Goal: Transaction & Acquisition: Purchase product/service

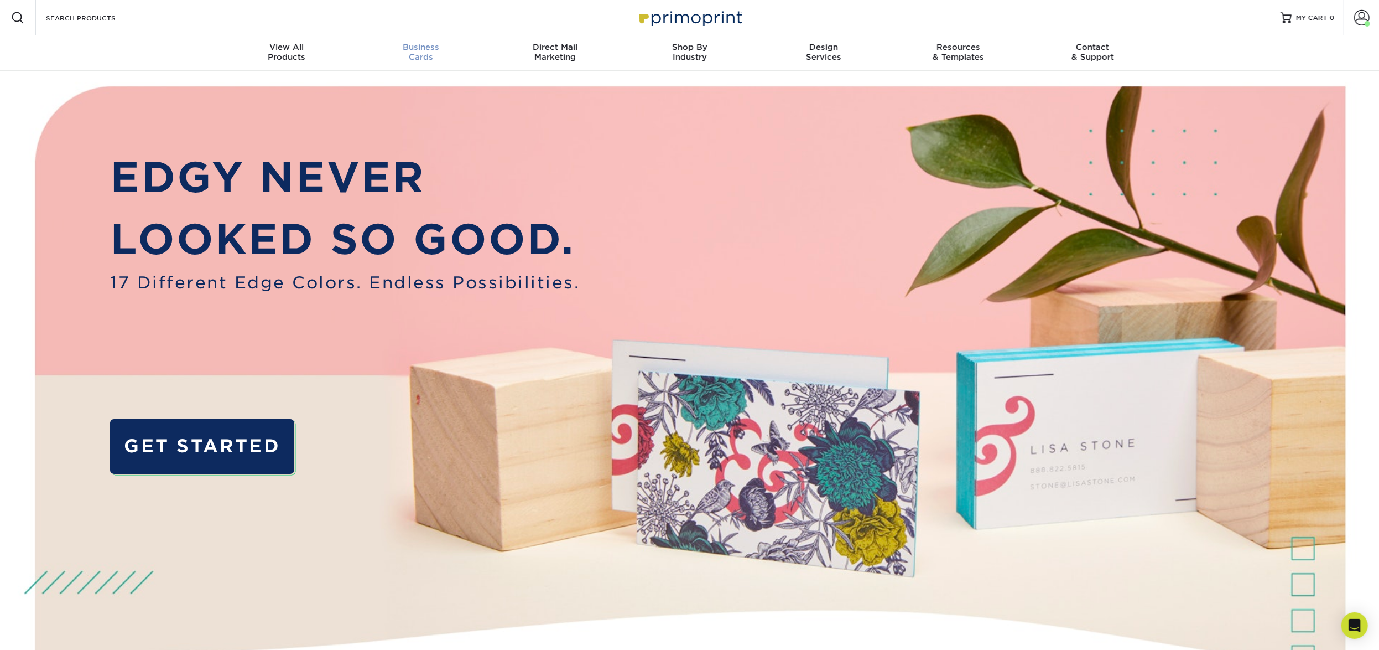
click at [438, 55] on div "Business Cards" at bounding box center [421, 52] width 134 height 20
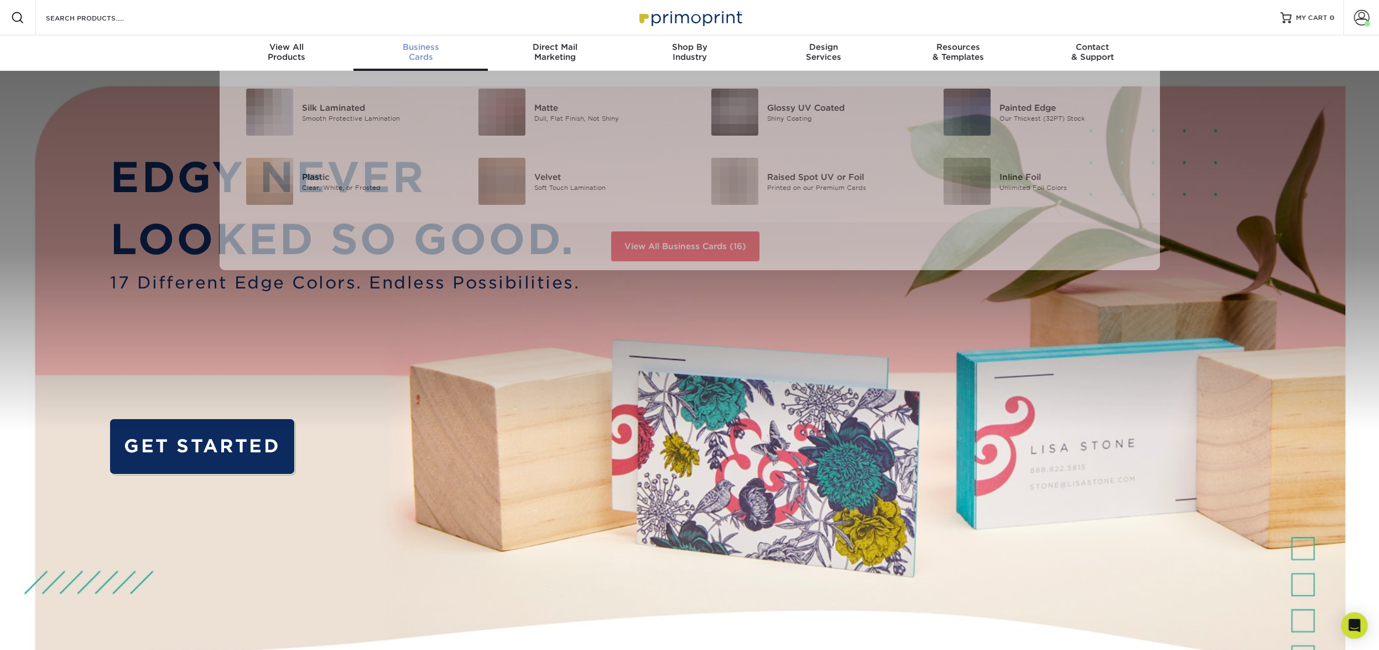
scroll to position [1, 0]
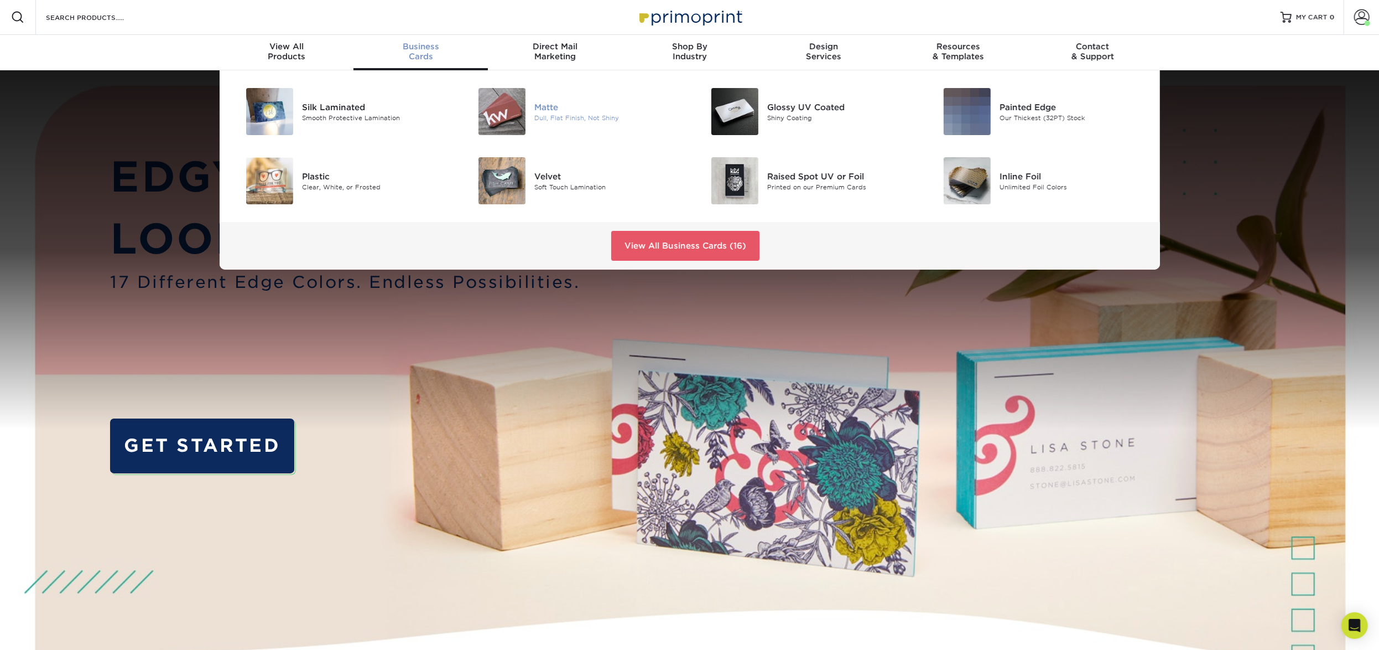
click at [523, 91] on img at bounding box center [502, 111] width 47 height 47
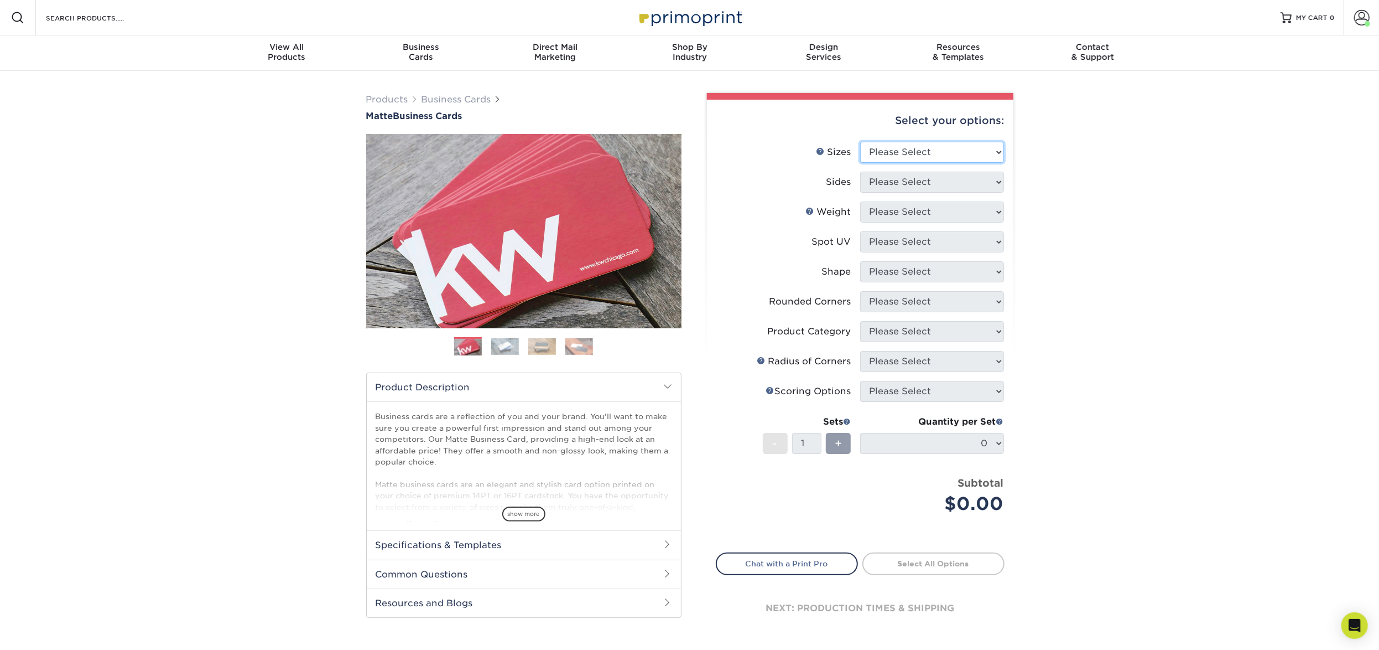
click at [920, 149] on select "Please Select 1.5" x 3.5" - Mini 1.75" x 3.5" - Mini 2" x 2" - Square 2" x 3" -…" at bounding box center [932, 152] width 144 height 21
select select "2.00x3.50"
click at [922, 172] on select "Please Select Print Both Sides Print Front Only" at bounding box center [932, 182] width 144 height 21
select select "13abbda7-1d64-4f25-8bb2-c179b224825d"
click at [920, 214] on select "Please Select" at bounding box center [932, 211] width 144 height 21
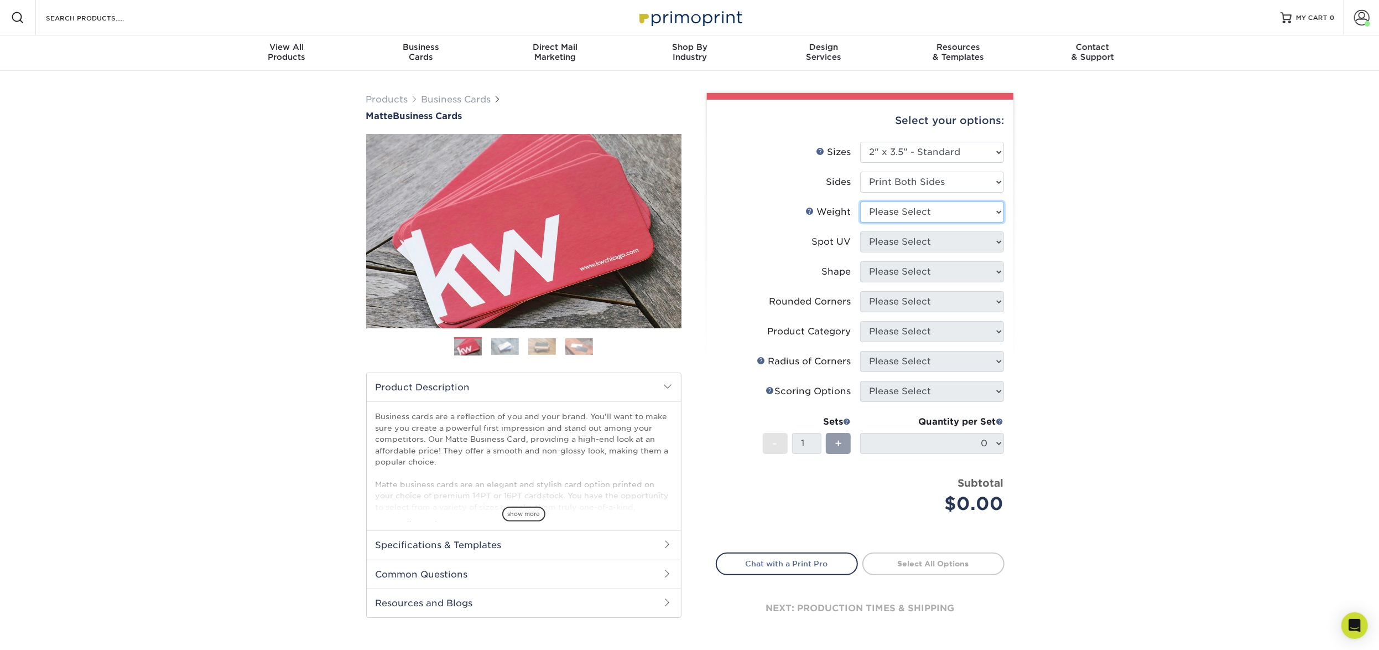
select select "16PT"
click at [927, 239] on select "Please Select No Spot UV Front and Back (Both Sides) Front Only Back Only" at bounding box center [932, 241] width 144 height 21
select select "3"
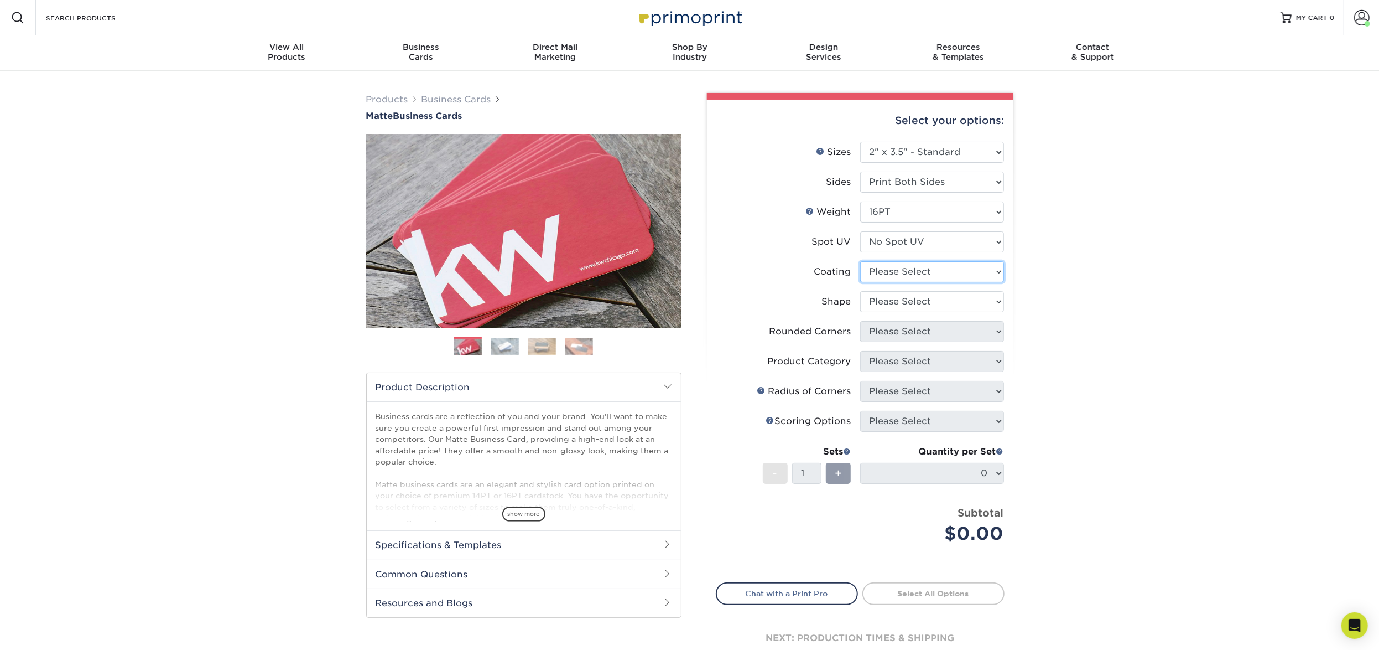
click at [925, 275] on select at bounding box center [932, 271] width 144 height 21
select select "121bb7b5-3b4d-429f-bd8d-bbf80e953313"
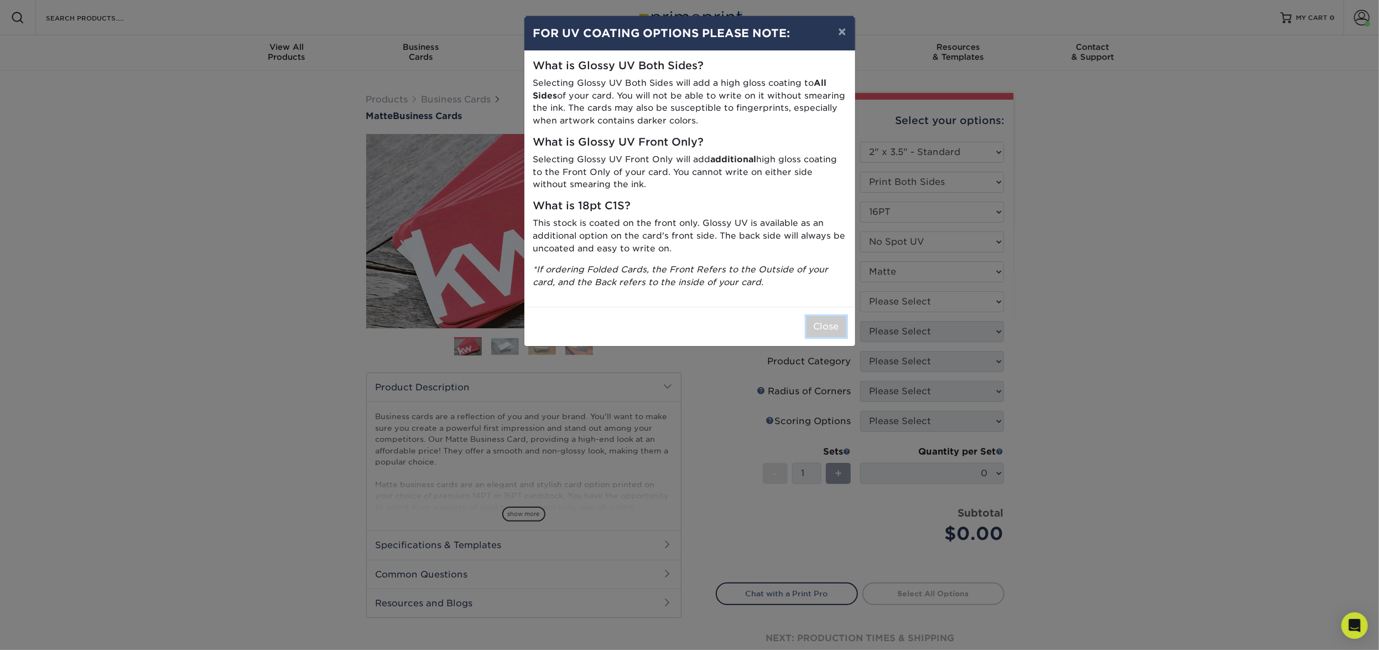
click at [830, 320] on button "Close" at bounding box center [827, 326] width 40 height 21
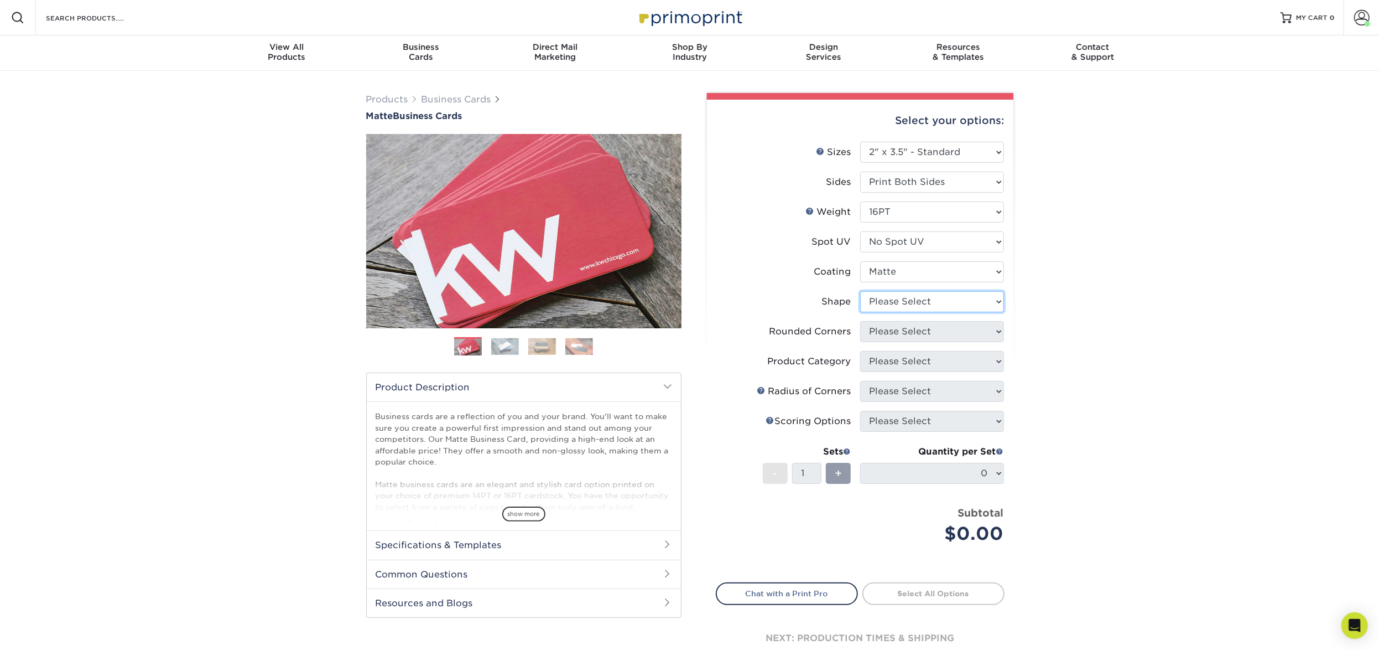
click at [913, 304] on select "Please Select Standard Oval" at bounding box center [932, 301] width 144 height 21
select select "standard"
click at [912, 337] on select "Please Select Yes - Round 2 Corners Yes - Round 4 Corners No" at bounding box center [932, 331] width 144 height 21
select select "0"
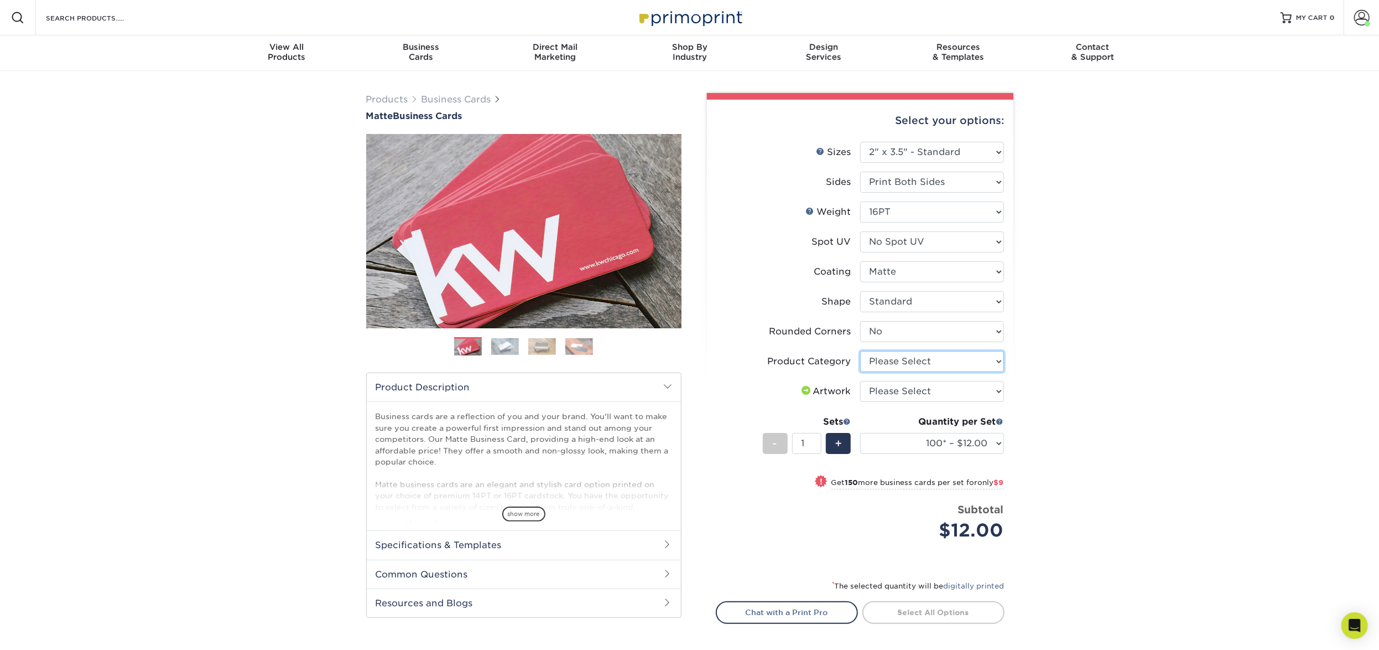
click at [925, 369] on select "Please Select Business Cards" at bounding box center [932, 361] width 144 height 21
select select "3b5148f1-0588-4f88-a218-97bcfdce65c1"
click at [935, 387] on select "Please Select I will upload files I need a design - $100" at bounding box center [932, 391] width 144 height 21
select select "upload"
click at [956, 444] on select "100* – $12.00 250* – $21.00 500 – $42.00 1000 – $53.00 2500 – $95.00 5000 – $18…" at bounding box center [932, 443] width 144 height 21
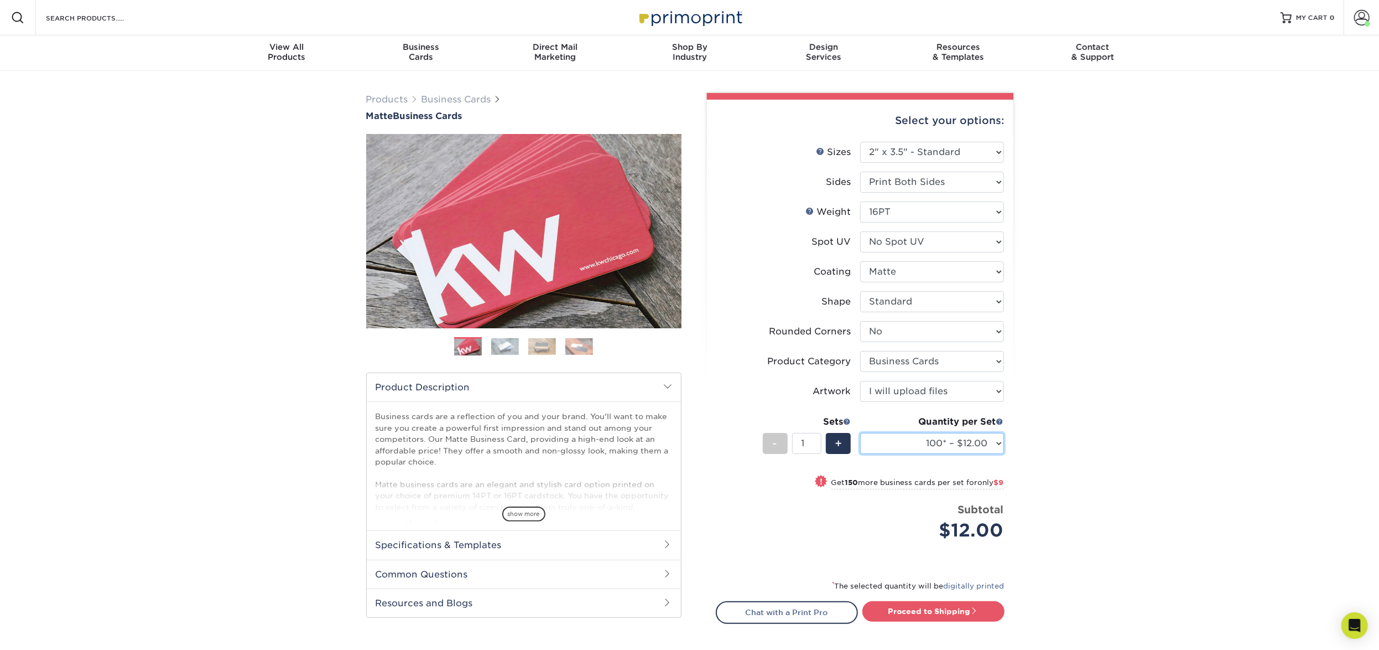
select select "250* – $21.00"
click at [972, 607] on span at bounding box center [975, 610] width 8 height 8
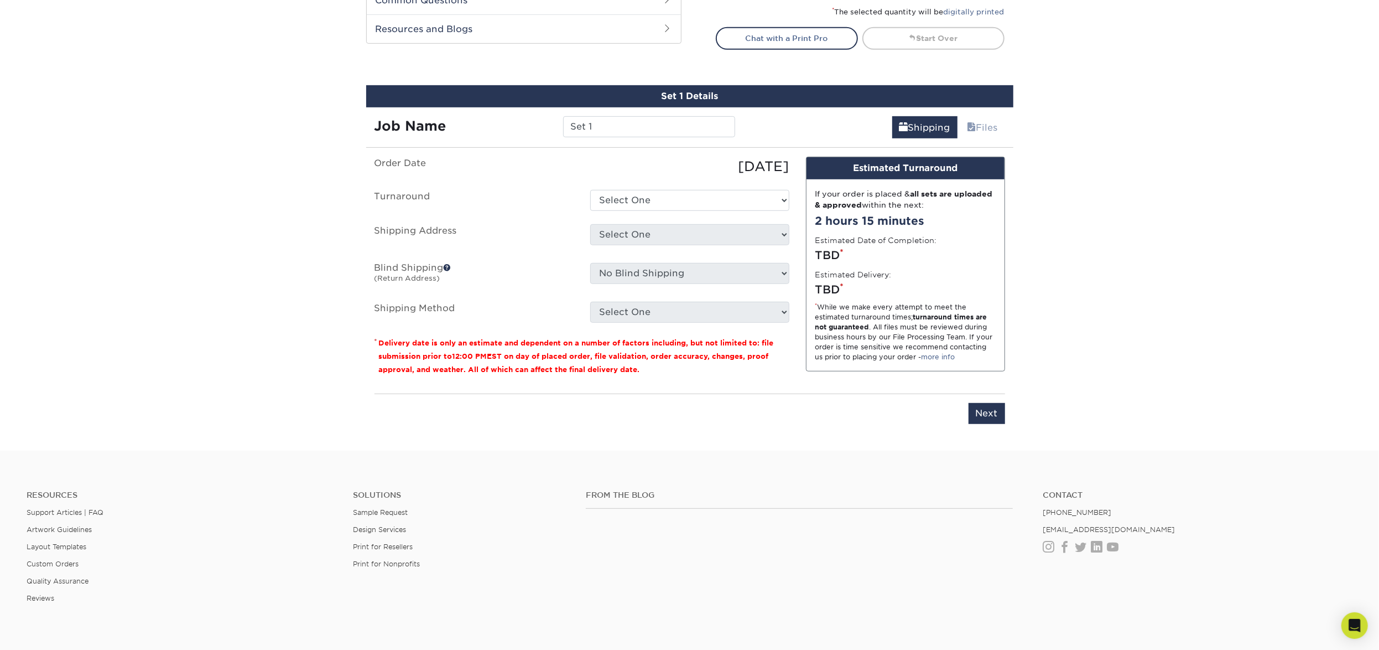
scroll to position [629, 0]
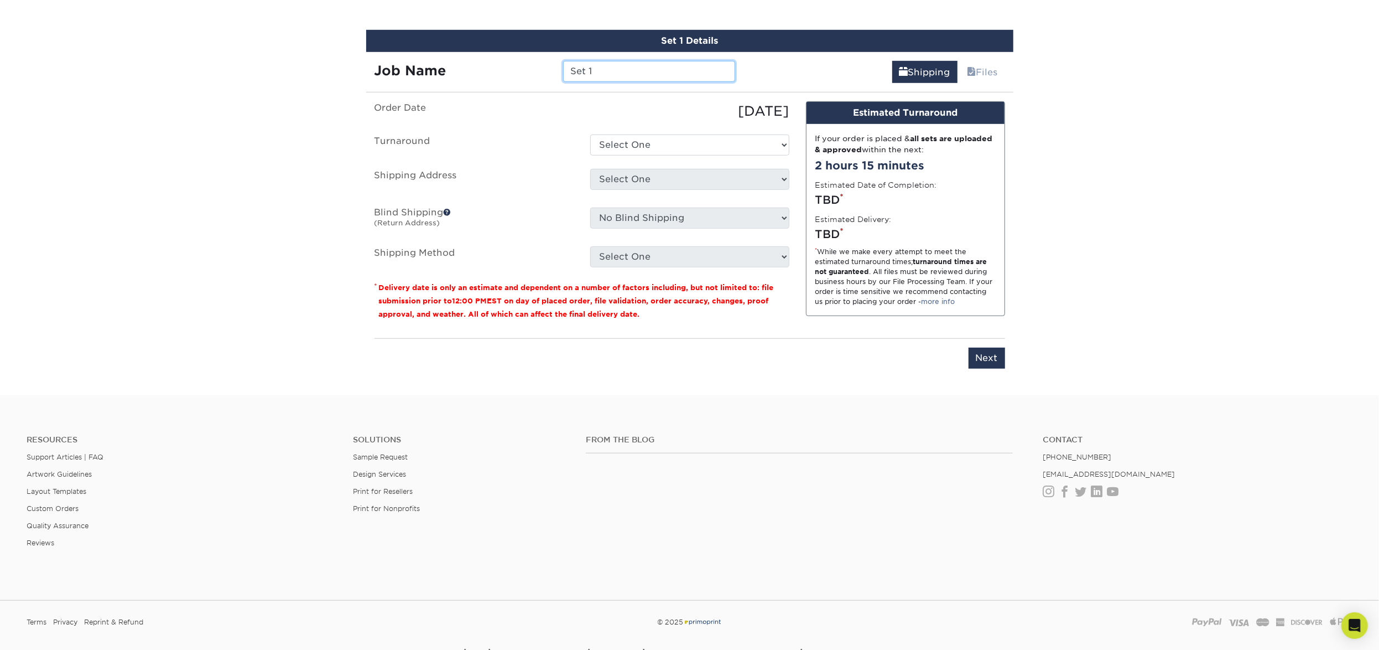
click at [630, 79] on input "Set 1" at bounding box center [649, 71] width 172 height 21
type input "[PERSON_NAME]"
click at [634, 150] on select "Select One 2-4 Business Days 2 Day Next Business Day" at bounding box center [689, 144] width 199 height 21
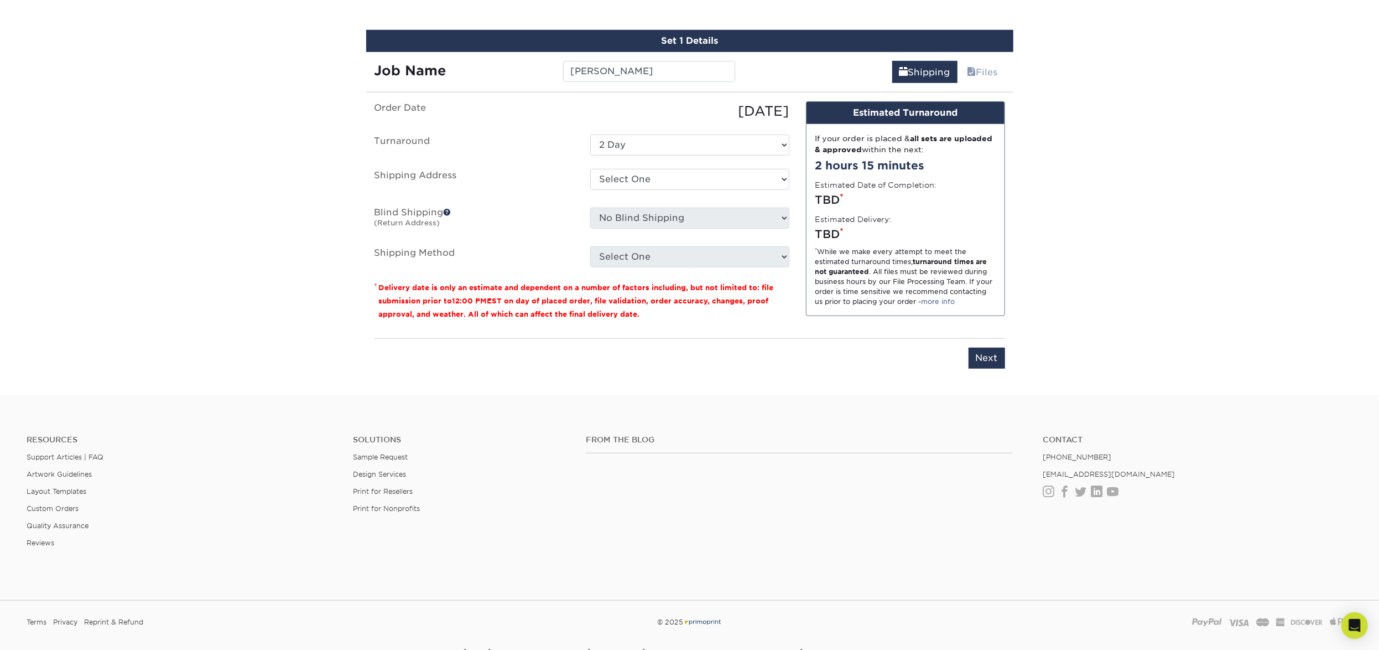
click at [666, 131] on ul "Order Date 08/20/2025 Turnaround Select One 2-4 Business Days 2 Day Next Busine…" at bounding box center [582, 184] width 415 height 166
click at [661, 149] on select "Select One 2-4 Business Days 2 Day Next Business Day" at bounding box center [689, 144] width 199 height 21
drag, startPoint x: 707, startPoint y: 118, endPoint x: 704, endPoint y: 129, distance: 11.3
click at [707, 118] on div "08/20/2025" at bounding box center [690, 111] width 216 height 20
drag, startPoint x: 704, startPoint y: 132, endPoint x: 704, endPoint y: 145, distance: 12.7
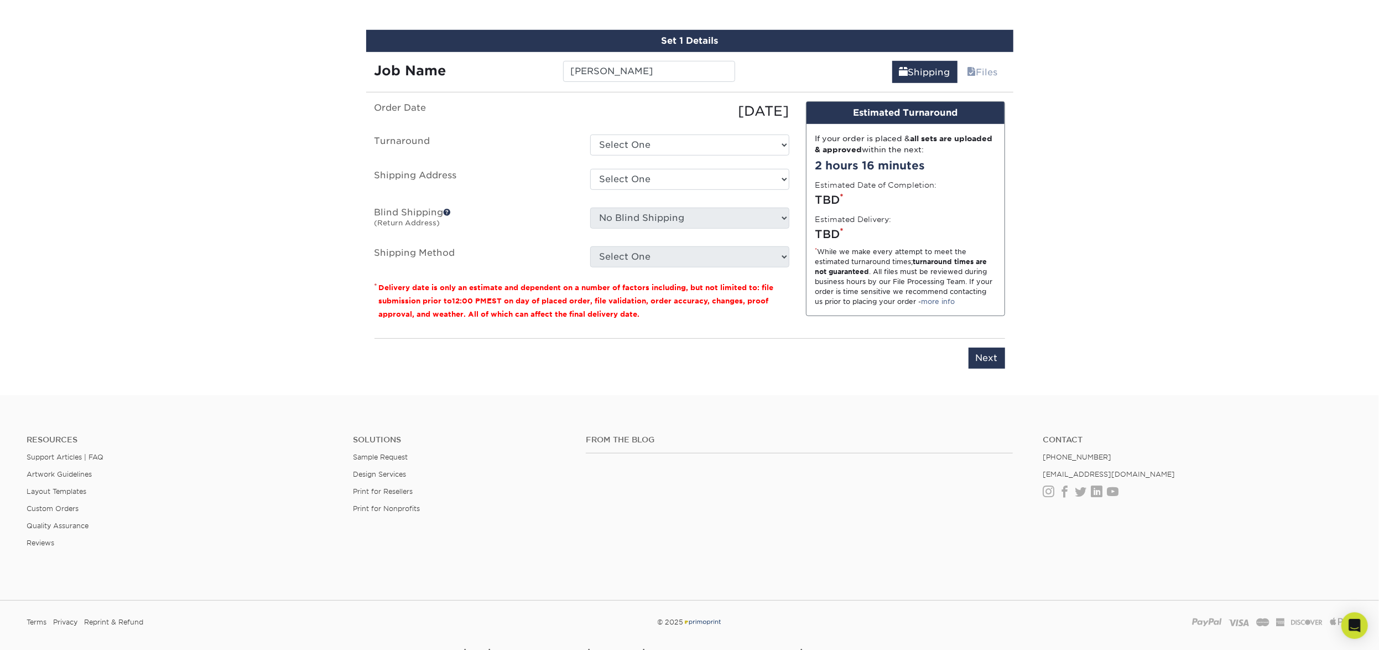
click at [704, 132] on ul "Order Date 08/20/2025 Turnaround Select One 2-4 Business Days 2 Day Next Busine…" at bounding box center [582, 184] width 415 height 166
click at [704, 146] on select "Select One 2-4 Business Days 2 Day Next Business Day" at bounding box center [689, 144] width 199 height 21
select select "23721297-b68b-4846-ba83-3171e6bd9d78"
click at [696, 185] on select "Select One 514 W MAPLE ST Atlanta Office Beth Patterson Bingham Farms Byron Cen…" at bounding box center [689, 179] width 199 height 21
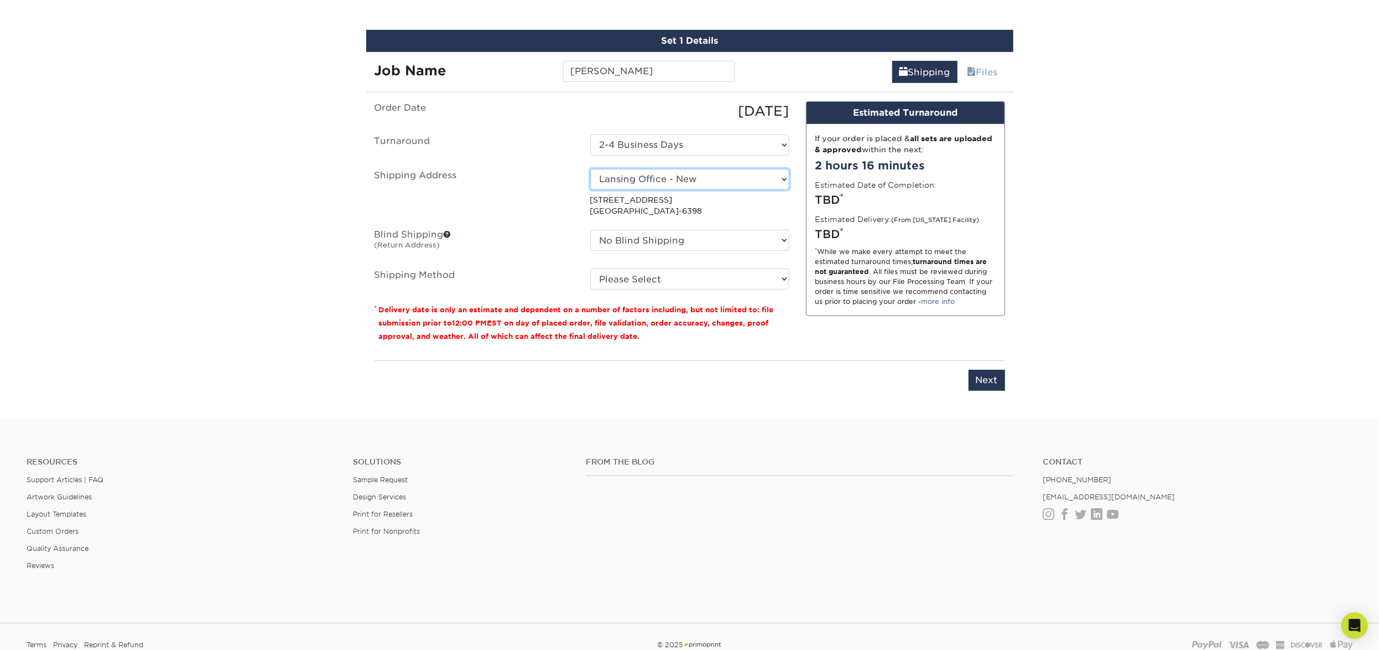
click at [700, 179] on select "Select One 514 W MAPLE ST Atlanta Office Beth Patterson Bingham Farms Byron Cen…" at bounding box center [689, 179] width 199 height 21
select select "newaddress"
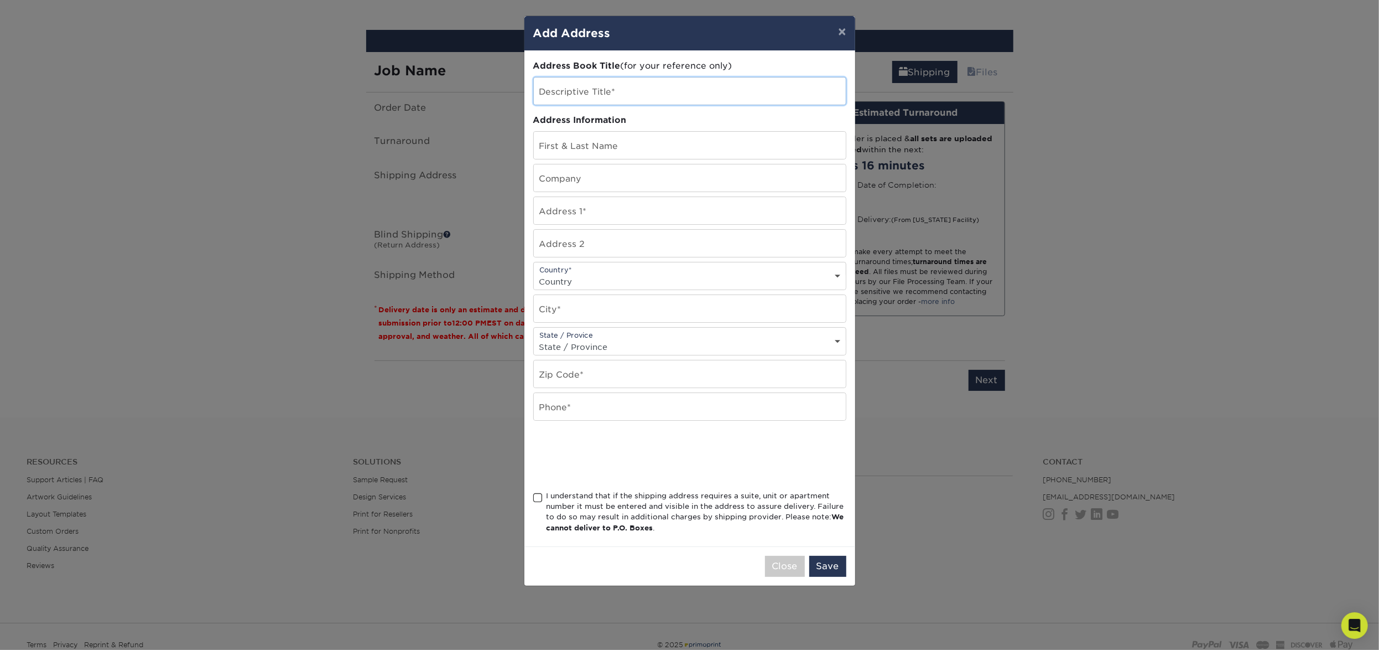
click at [582, 91] on input "text" at bounding box center [690, 90] width 312 height 27
type input "Randy Ferndandez"
click at [578, 147] on input "text" at bounding box center [690, 145] width 312 height 27
type input "Randy Fernandez"
click at [579, 179] on input "text" at bounding box center [690, 177] width 312 height 27
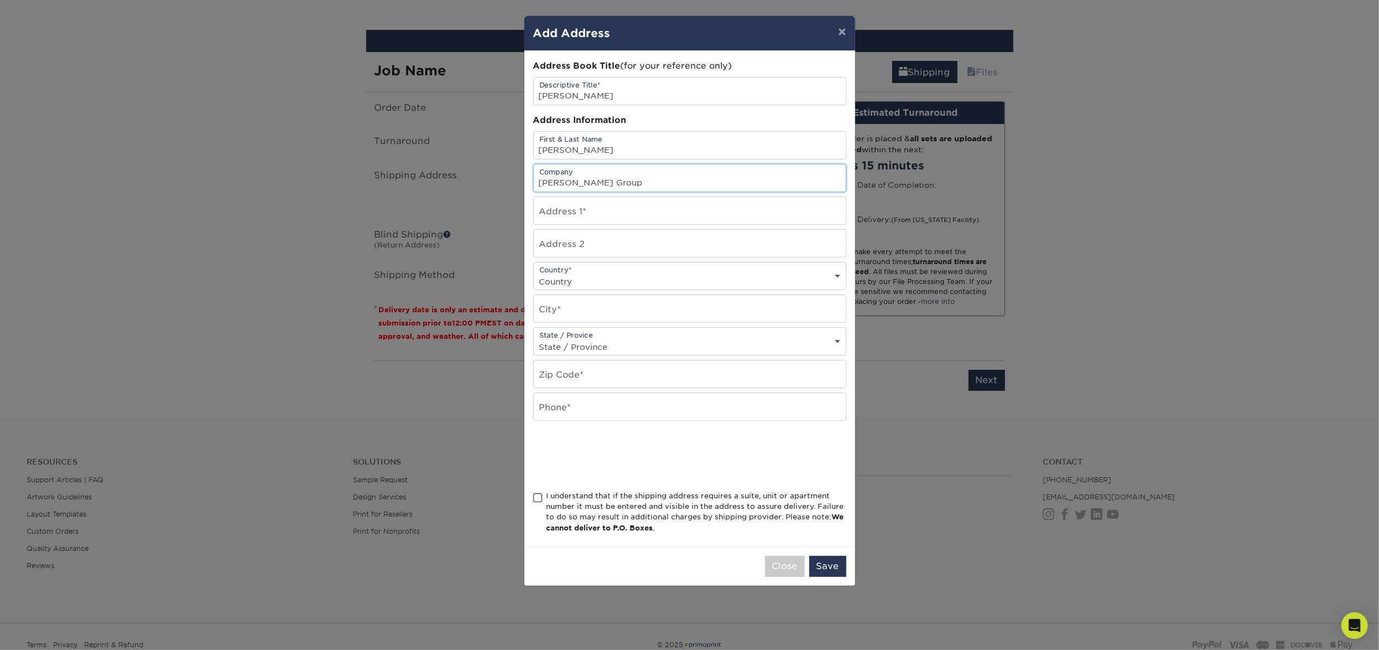
type input "[PERSON_NAME] Group"
click at [581, 209] on input "text" at bounding box center [690, 210] width 312 height 27
type input "885 St. Lawrence"
click at [577, 303] on input "text" at bounding box center [690, 308] width 312 height 27
type input "Marysville"
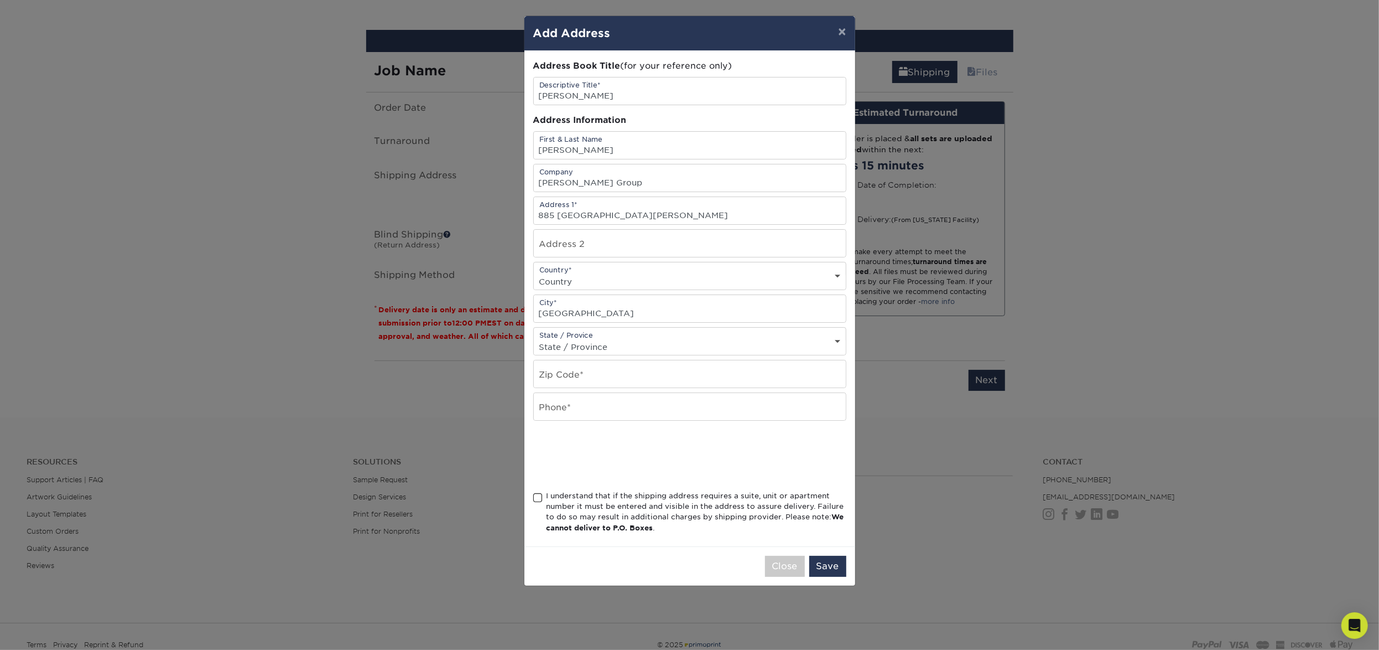
click at [583, 348] on select "State / Province Alabama Alaska Arizona Arkansas California Colorado Connecticu…" at bounding box center [690, 347] width 312 height 16
select select "MI"
click at [562, 379] on input "text" at bounding box center [690, 373] width 312 height 27
click at [562, 214] on input "885 St. Lawrence" at bounding box center [690, 210] width 312 height 27
click at [634, 214] on input "885 Saint Lawrence" at bounding box center [690, 210] width 312 height 27
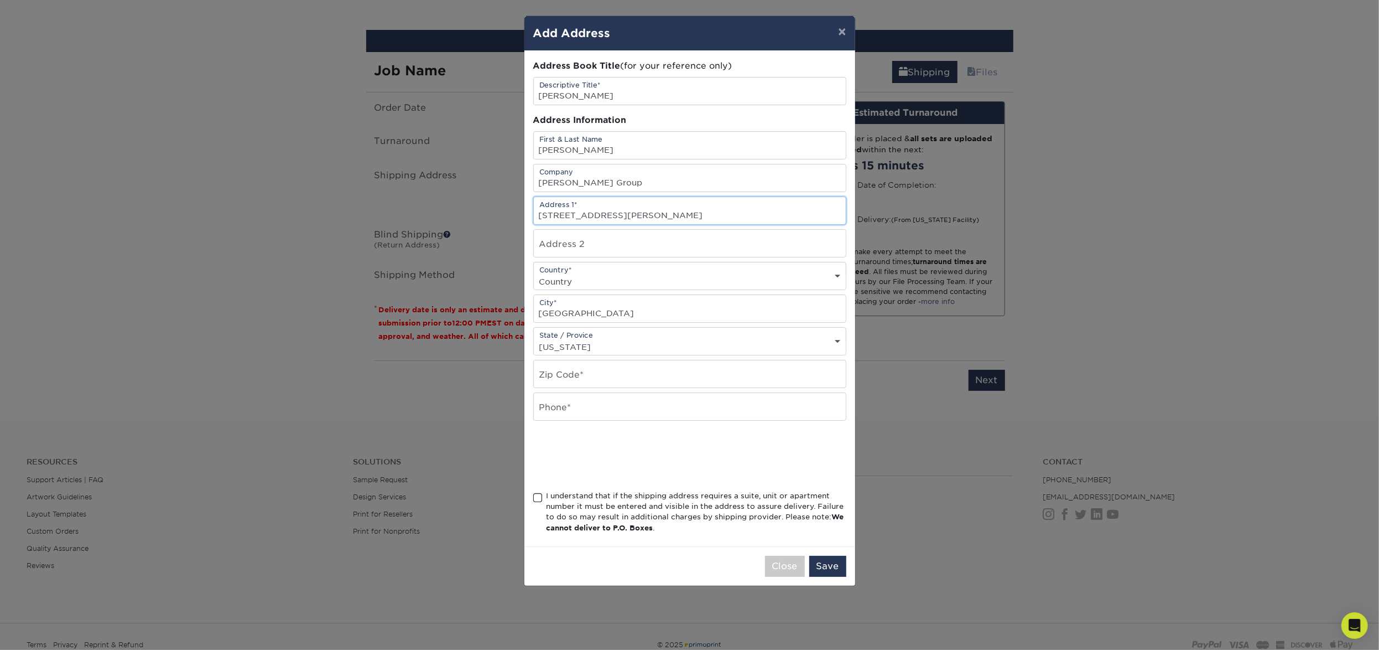
type input "885 Saint Lawrence St."
click at [560, 373] on input "text" at bounding box center [690, 373] width 312 height 27
type input "48040"
click at [570, 411] on input "text" at bounding box center [690, 406] width 312 height 27
type input "9"
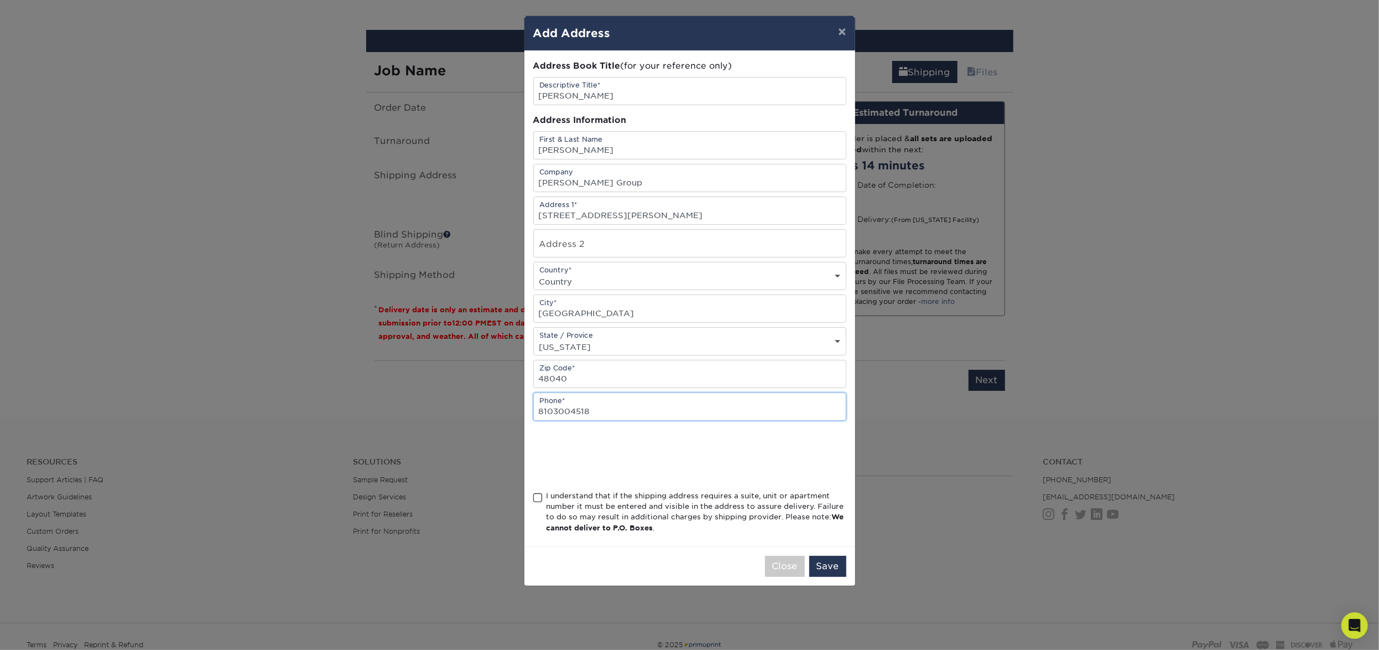
type input "8103004518"
click at [538, 501] on span at bounding box center [537, 497] width 9 height 11
click at [0, 0] on input "I understand that if the shipping address requires a suite, unit or apartment n…" at bounding box center [0, 0] width 0 height 0
click at [833, 577] on button "Save" at bounding box center [827, 565] width 37 height 21
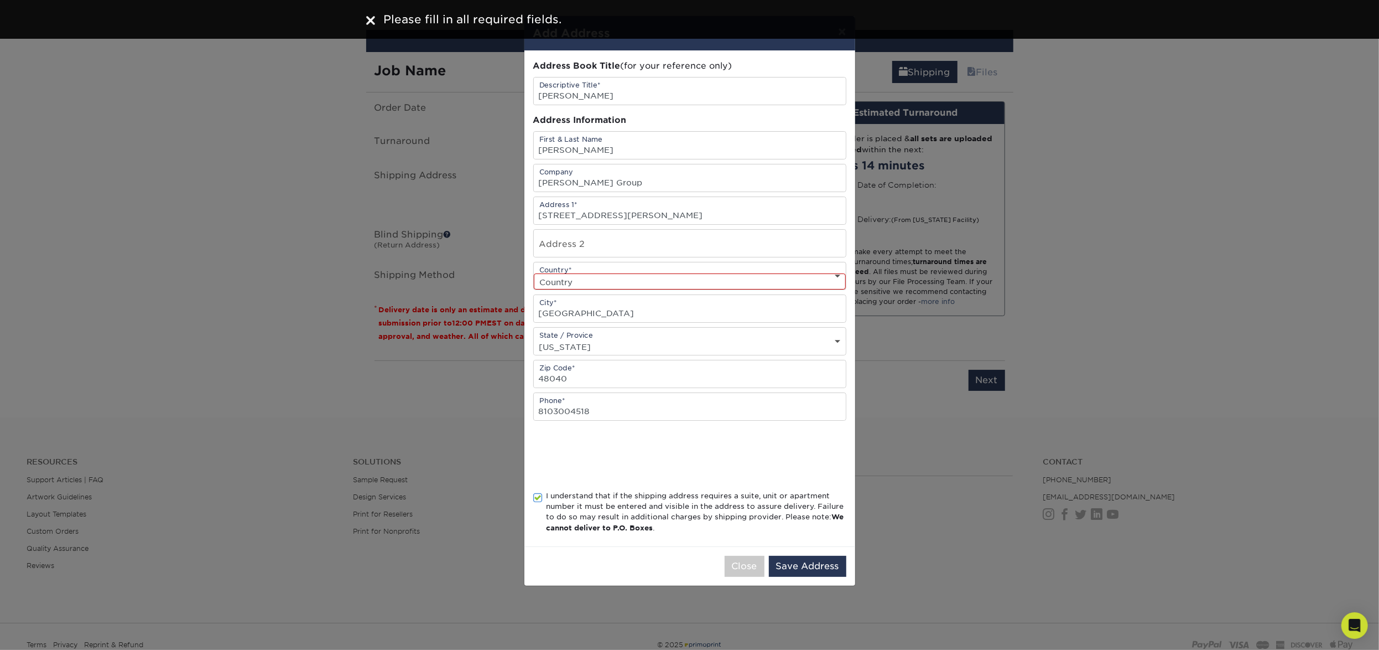
click at [586, 276] on select "Country United States Canada ----------------------------- Afghanistan Albania …" at bounding box center [690, 281] width 312 height 16
select select "US"
click at [795, 568] on button "Save Address" at bounding box center [807, 565] width 77 height 21
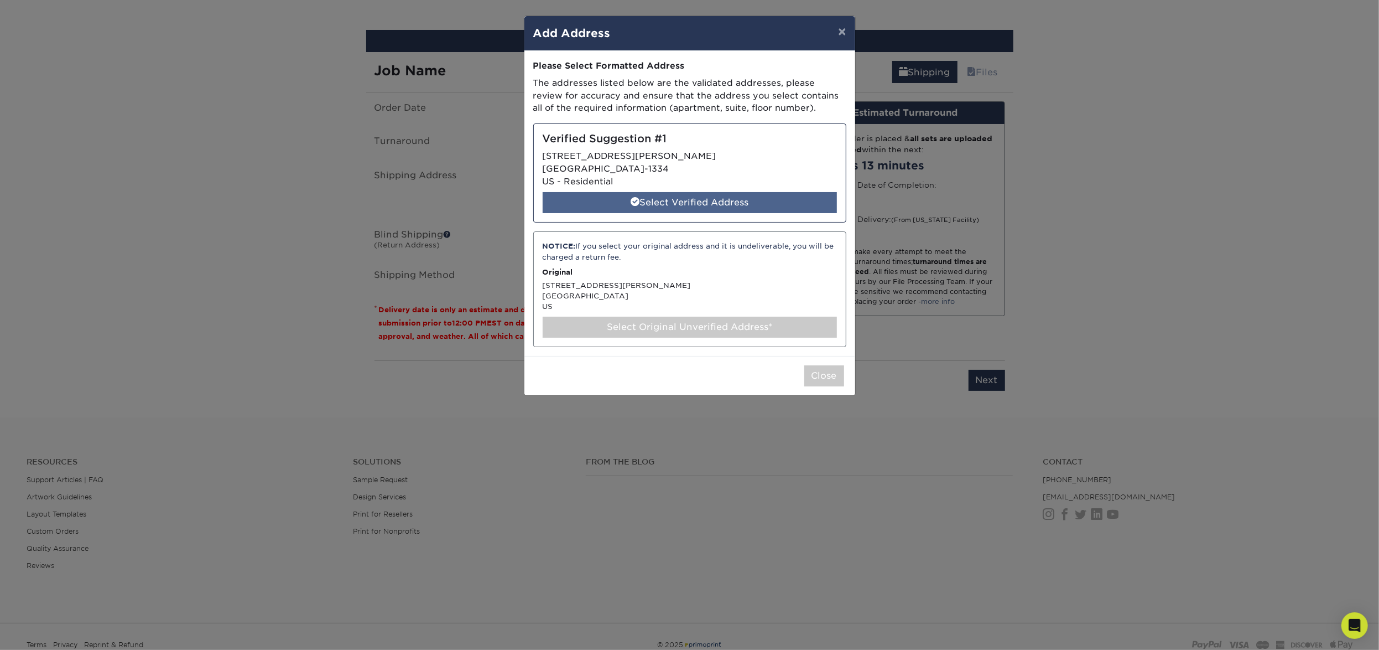
click at [679, 200] on div "Select Verified Address" at bounding box center [690, 202] width 294 height 21
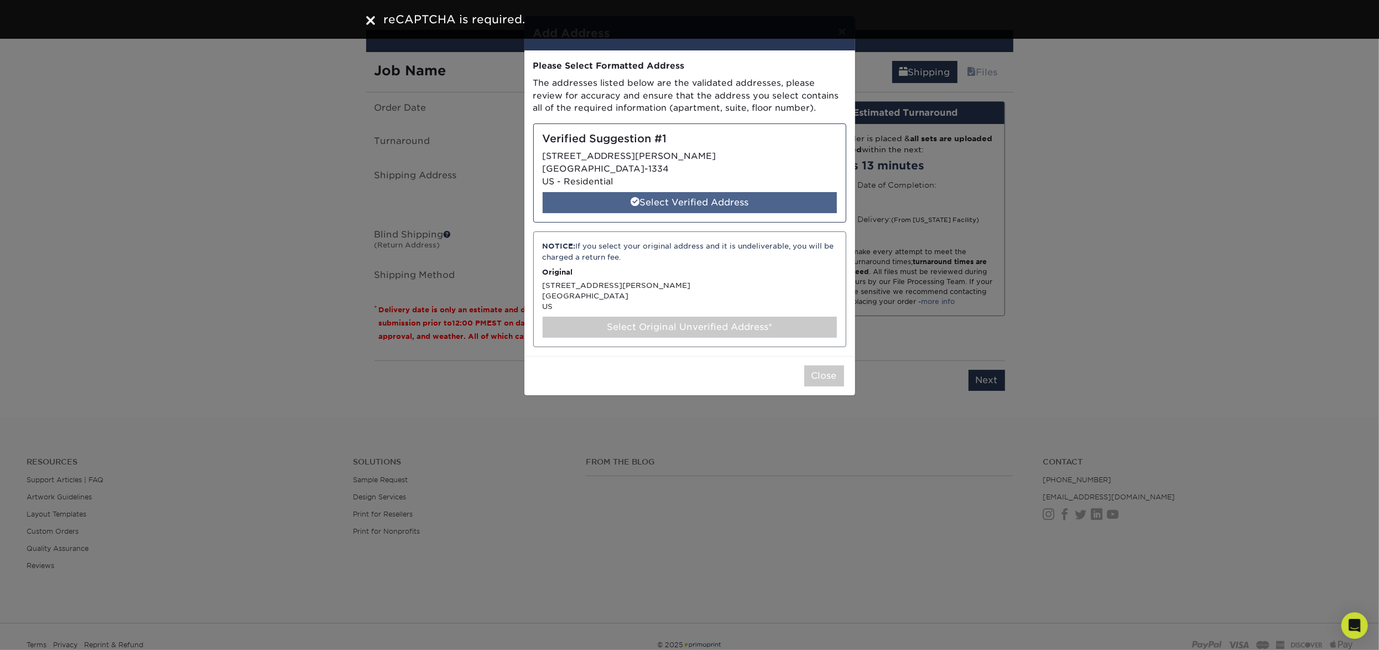
click at [716, 201] on div "Select Verified Address" at bounding box center [690, 202] width 294 height 21
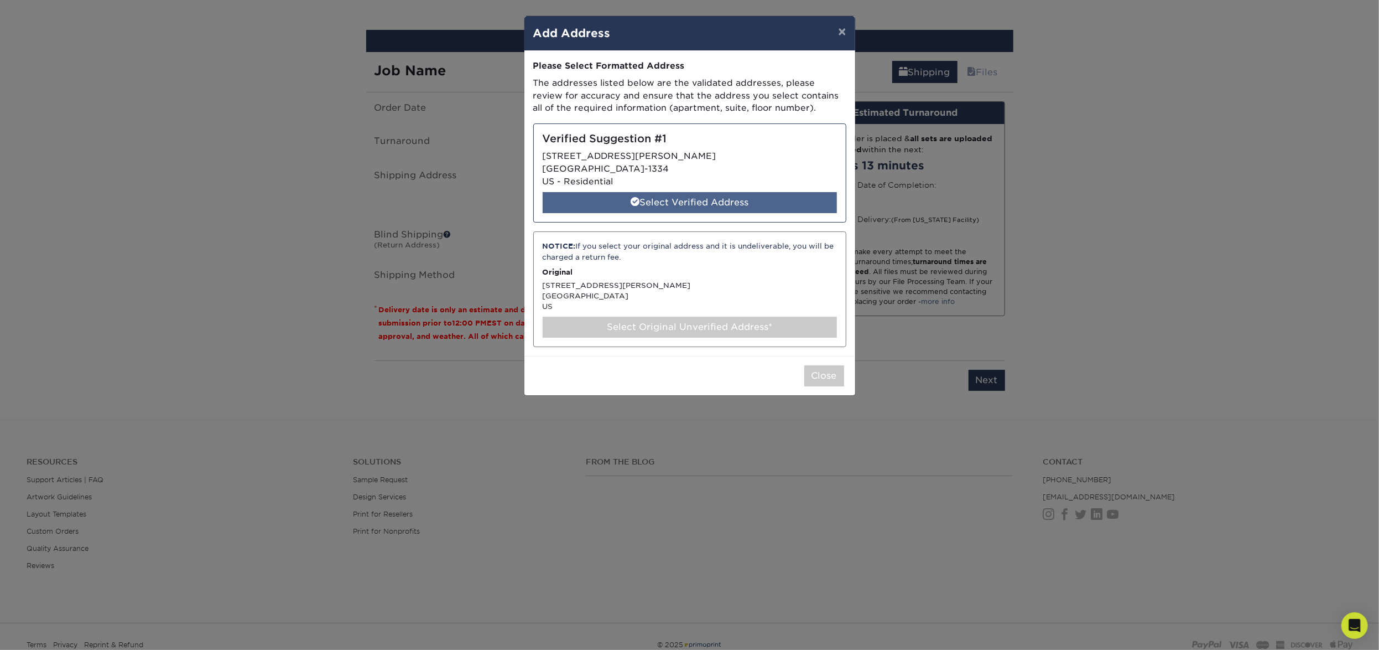
click at [674, 201] on div "Select Verified Address" at bounding box center [690, 202] width 294 height 21
click at [820, 373] on button "Close" at bounding box center [824, 375] width 40 height 21
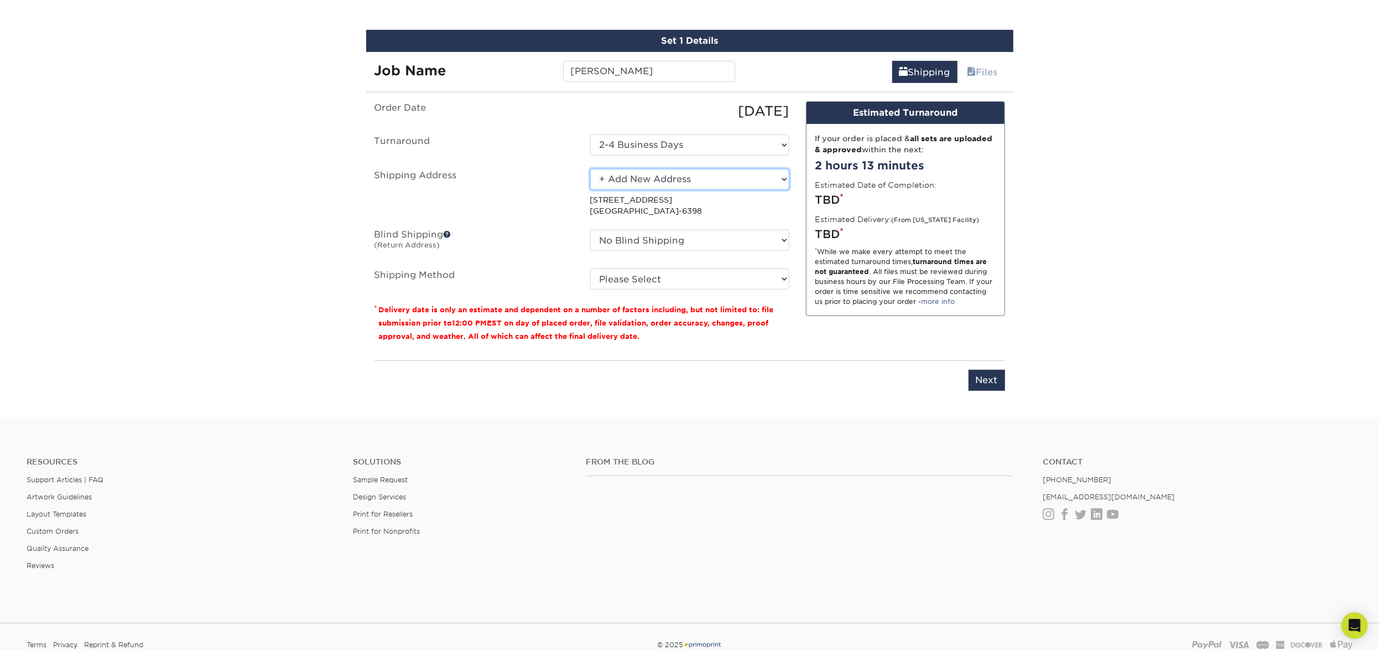
click at [606, 173] on select "Select One 514 W MAPLE ST Atlanta Office Beth Patterson Bingham Farms Byron Cen…" at bounding box center [689, 179] width 199 height 21
click at [653, 178] on select "Select One 514 W MAPLE ST Atlanta Office Beth Patterson Bingham Farms Byron Cen…" at bounding box center [689, 179] width 199 height 21
select select "newaddress"
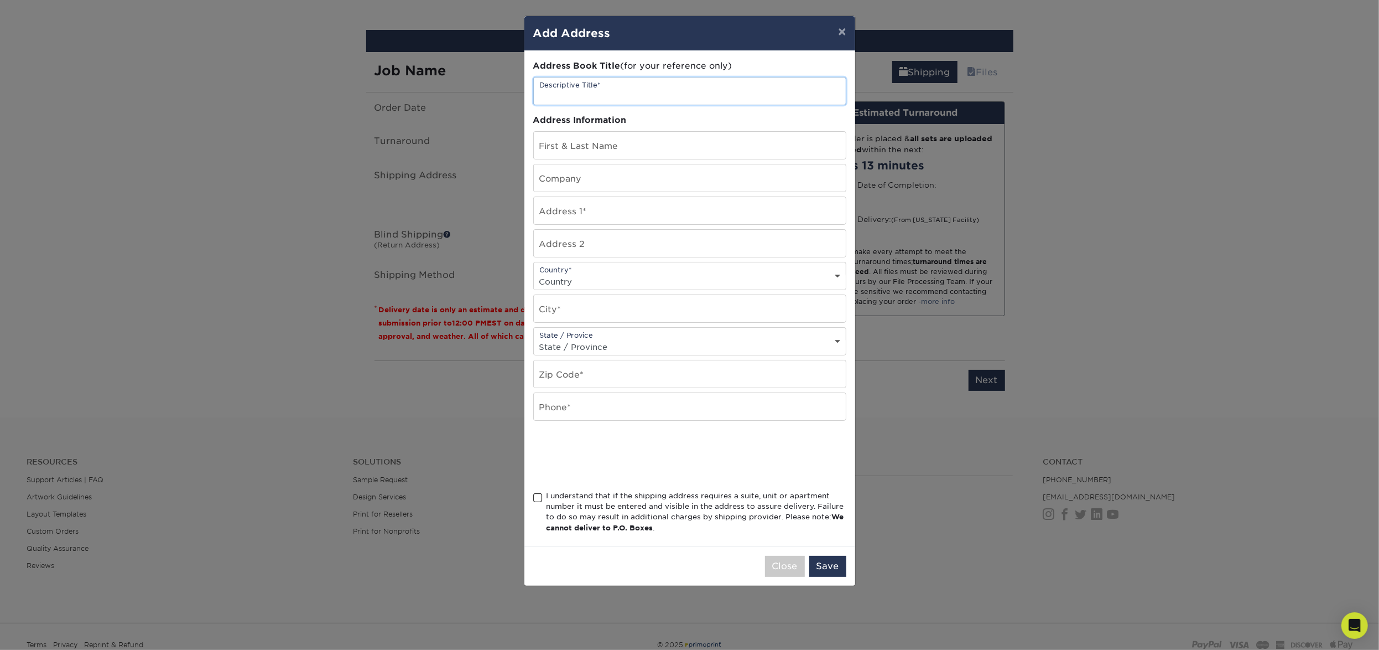
click at [609, 92] on input "text" at bounding box center [690, 90] width 312 height 27
click at [565, 98] on input "text" at bounding box center [690, 90] width 312 height 27
type input "Randy Ferndandez"
click at [625, 152] on input "text" at bounding box center [690, 145] width 312 height 27
type input "[PERSON_NAME]"
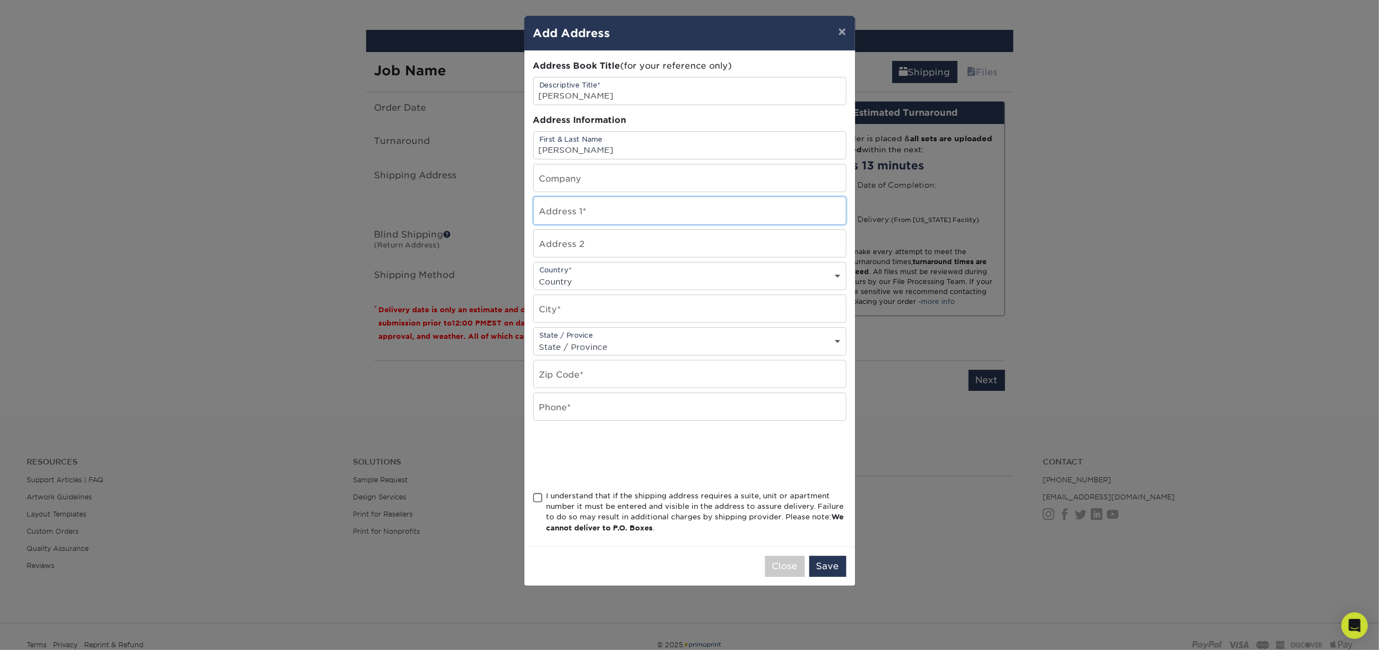
click at [609, 211] on input "text" at bounding box center [690, 210] width 312 height 27
type input "[STREET_ADDRESS][PERSON_NAME]"
select select "US"
type input "Marysville"
select select "MI"
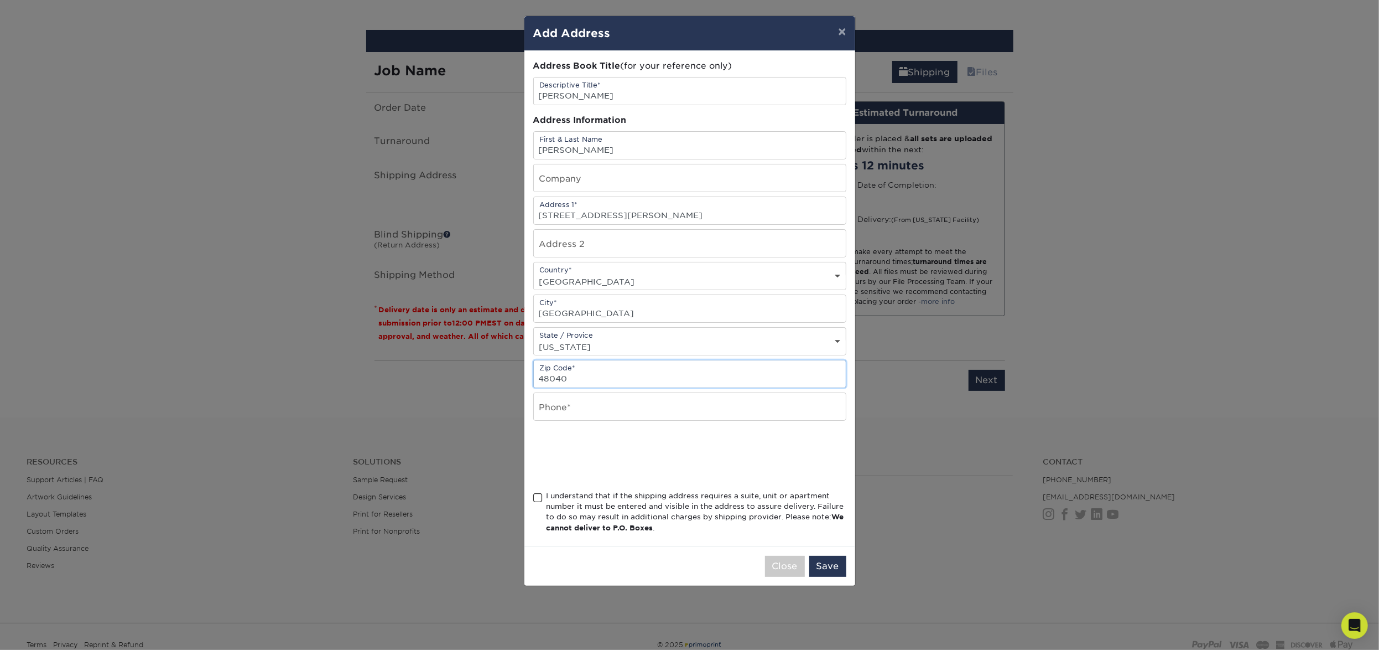
type input "48040"
click at [563, 434] on div "Address Book Title (for your reference only) Descriptive Title* Randy Ferndande…" at bounding box center [689, 298] width 313 height 477
click at [560, 414] on input "text" at bounding box center [690, 406] width 312 height 27
type input "8103004518"
click at [534, 507] on div "I understand that if the shipping address requires a suite, unit or apartment n…" at bounding box center [689, 514] width 313 height 48
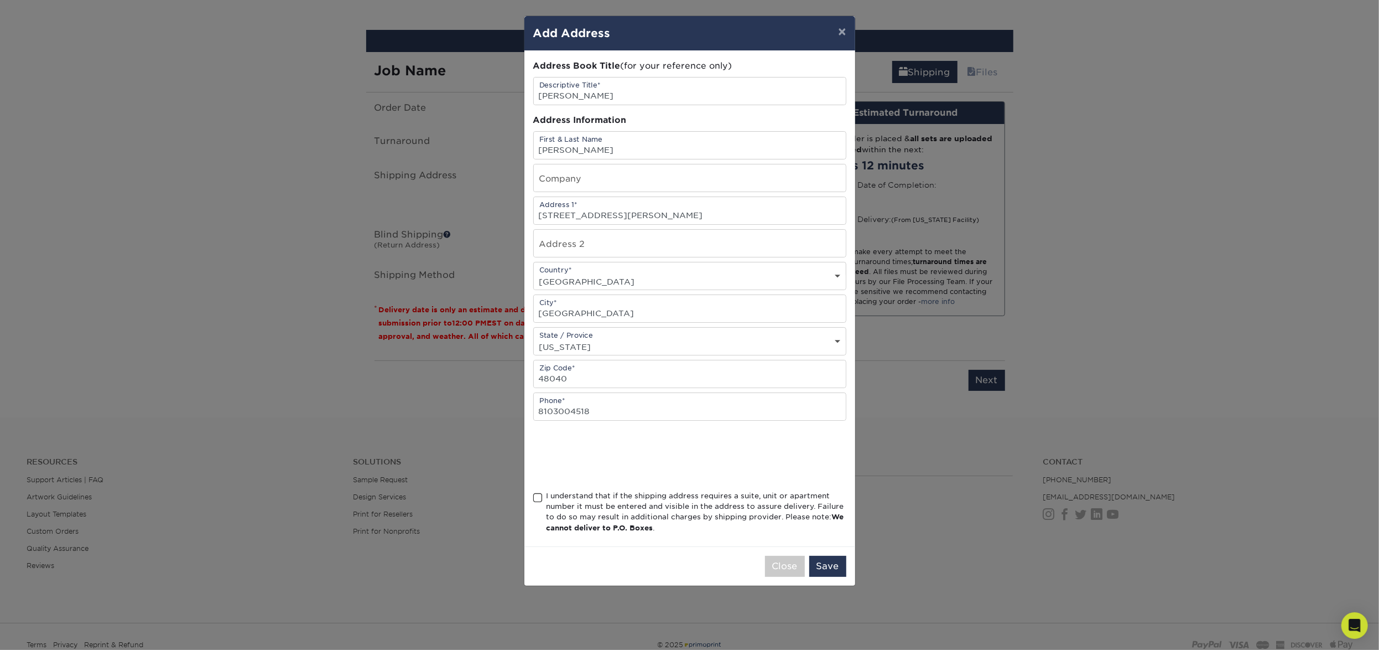
click at [537, 503] on span at bounding box center [537, 497] width 9 height 11
click at [0, 0] on input "I understand that if the shipping address requires a suite, unit or apartment n…" at bounding box center [0, 0] width 0 height 0
click at [824, 569] on button "Save" at bounding box center [827, 565] width 37 height 21
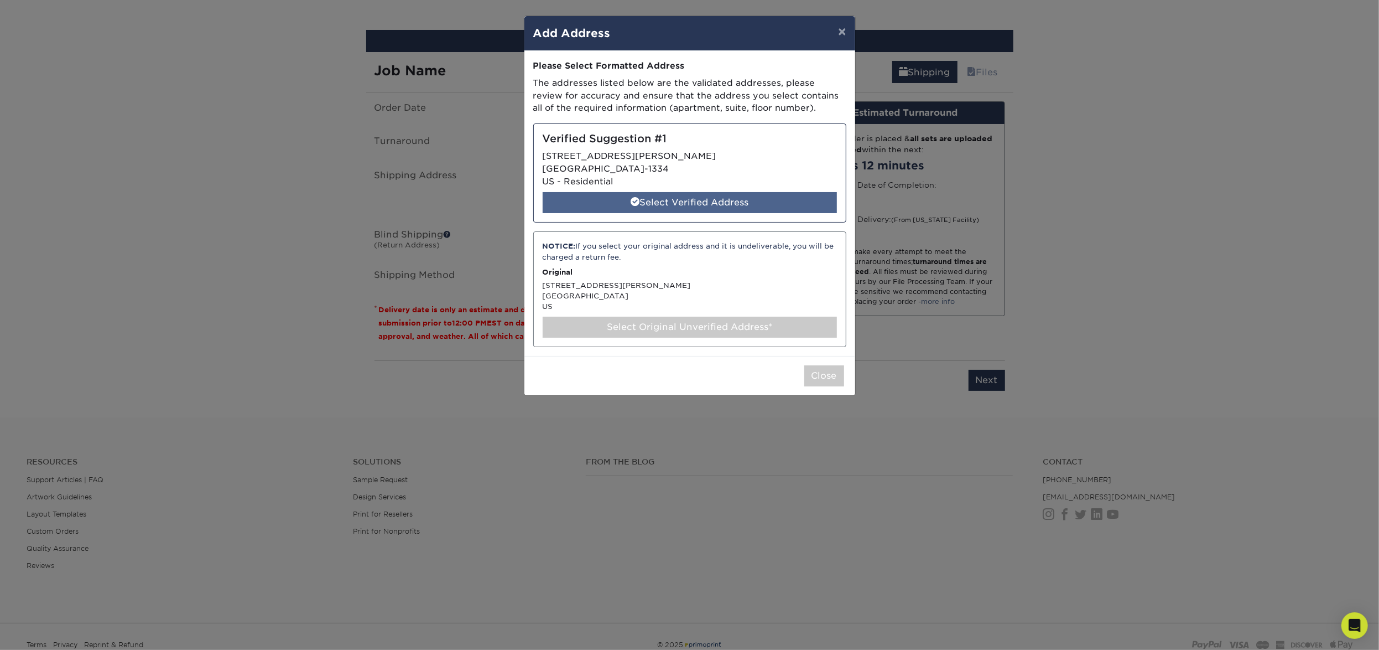
click at [712, 201] on div "Select Verified Address" at bounding box center [690, 202] width 294 height 21
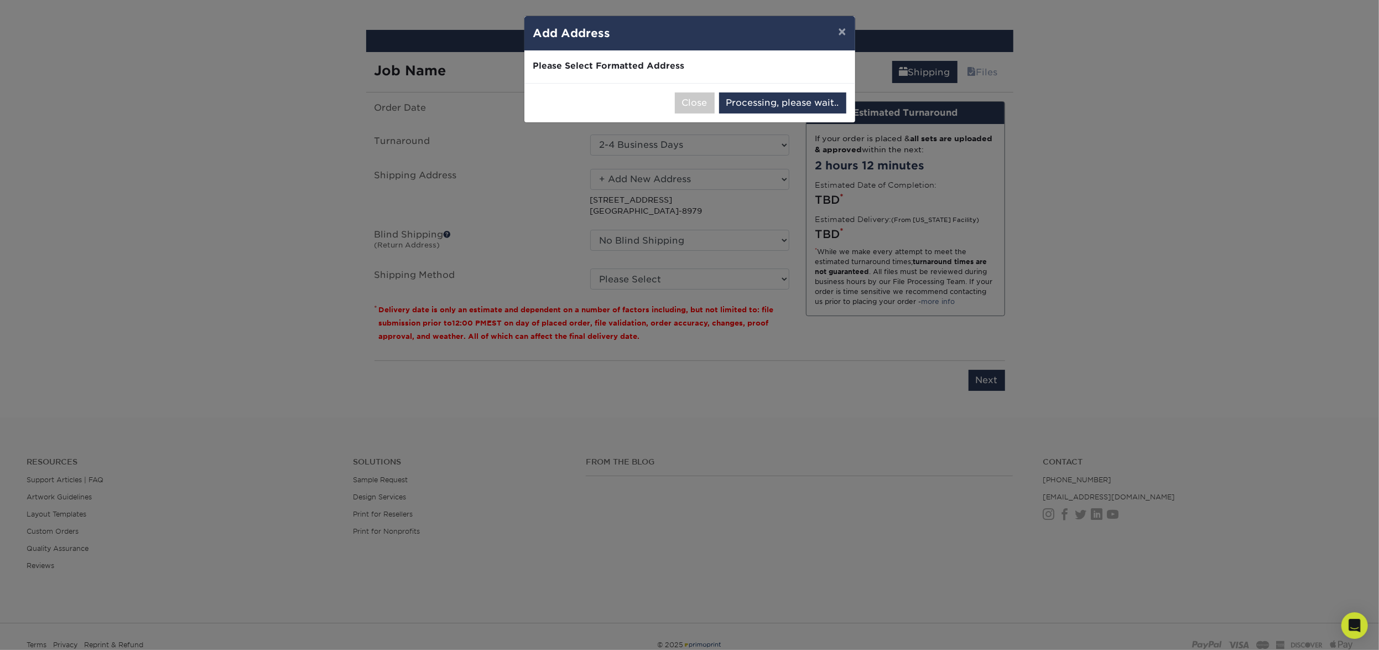
select select "285254"
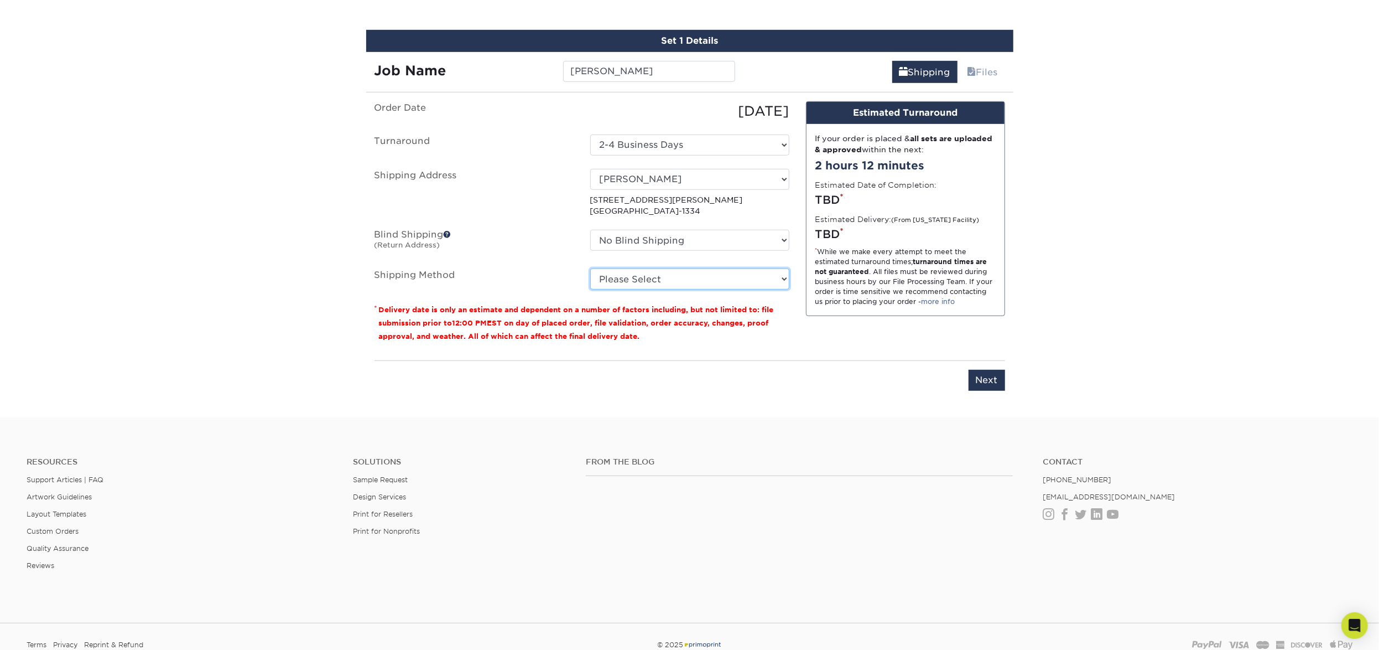
click at [675, 276] on select "Please Select Ground Shipping (+$7.84) 3 Day Shipping Service (+$20.04) 2 Day A…" at bounding box center [689, 278] width 199 height 21
click at [673, 292] on fieldset "Order Date 08/20/2025 Turnaround Select One 2-4 Business Days 2 Day Next Busine…" at bounding box center [582, 202] width 415 height 202
click at [676, 282] on select "Please Select Ground Shipping (+$7.84) 3 Day Shipping Service (+$20.04) 2 Day A…" at bounding box center [689, 278] width 199 height 21
select select "03"
click at [824, 345] on div "Design Estimated Turnaround If your order is placed & all sets are uploaded & a…" at bounding box center [906, 226] width 216 height 251
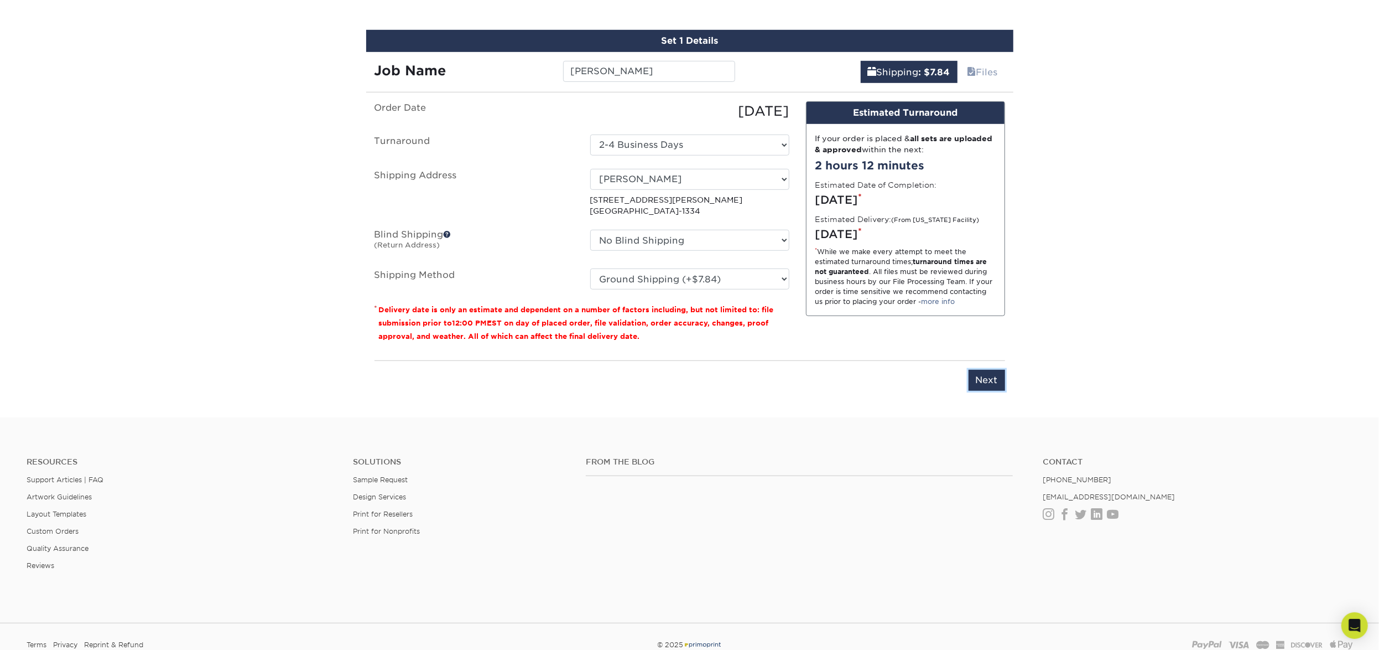
click at [982, 378] on input "Next" at bounding box center [987, 380] width 37 height 21
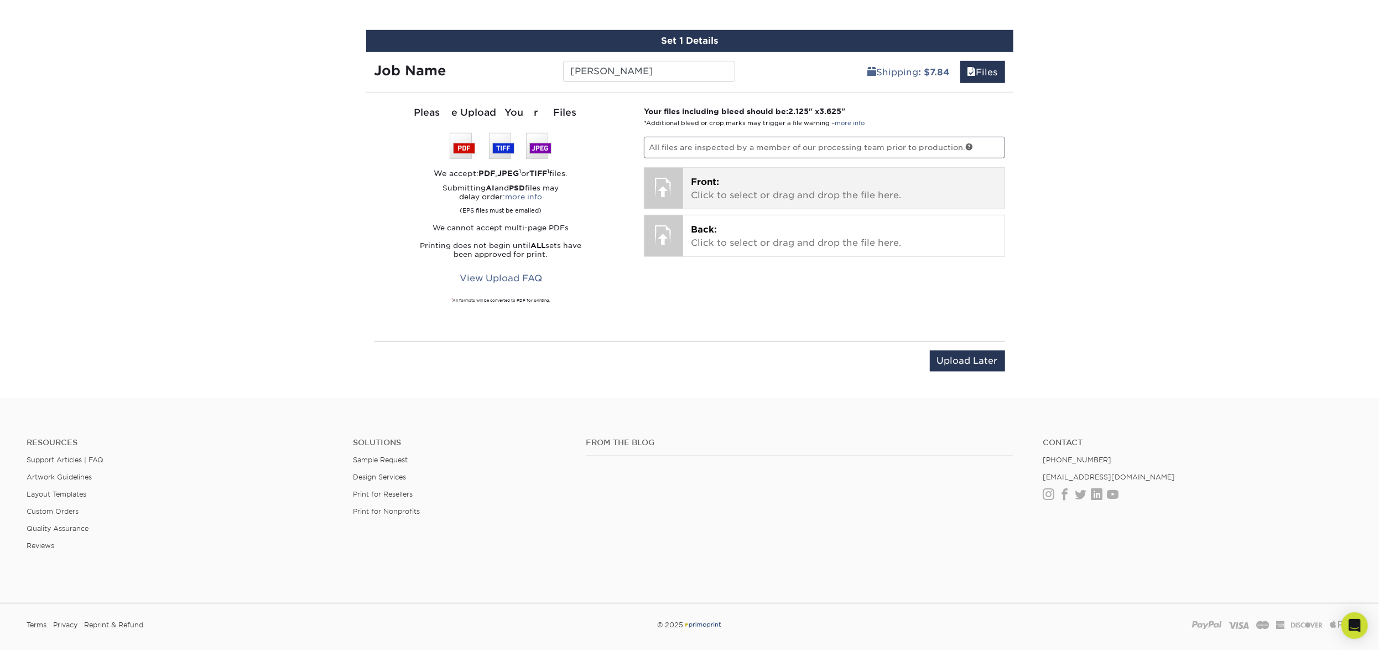
click at [732, 170] on div "Front: Click to select or drag and drop the file here. Choose file" at bounding box center [843, 188] width 321 height 41
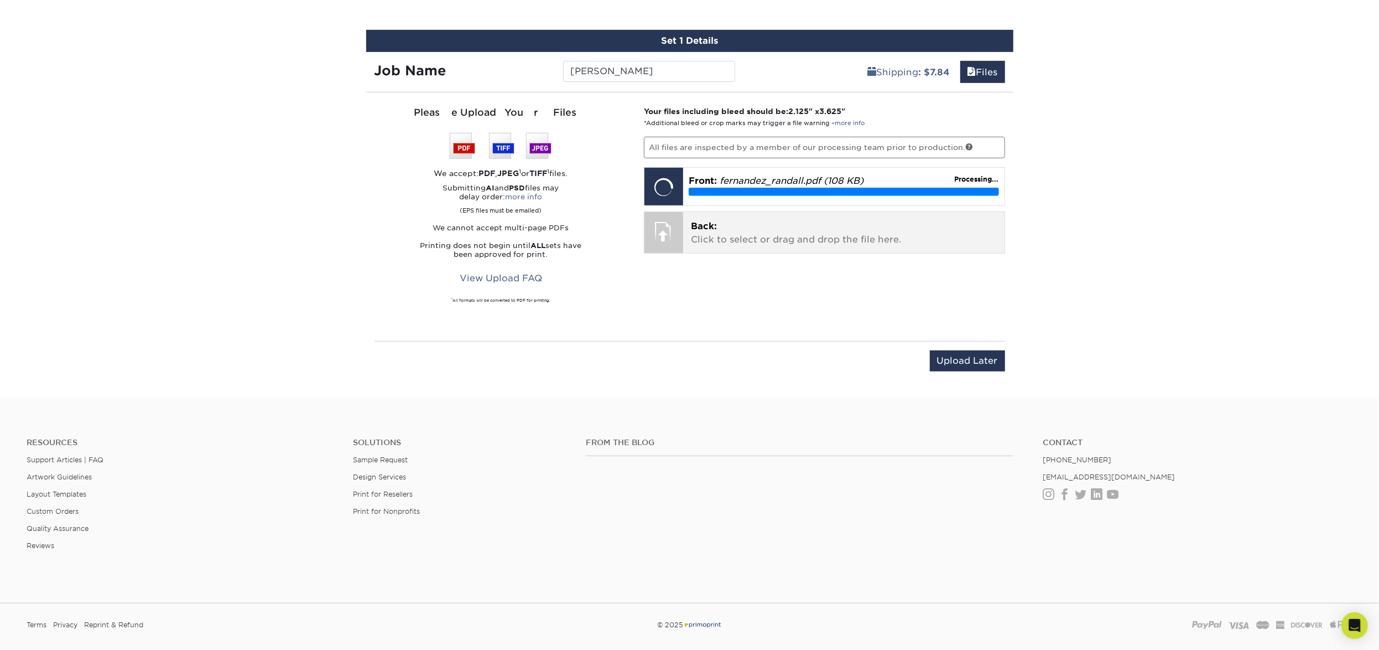
click at [709, 242] on p "Back: Click to select or drag and drop the file here." at bounding box center [844, 233] width 306 height 27
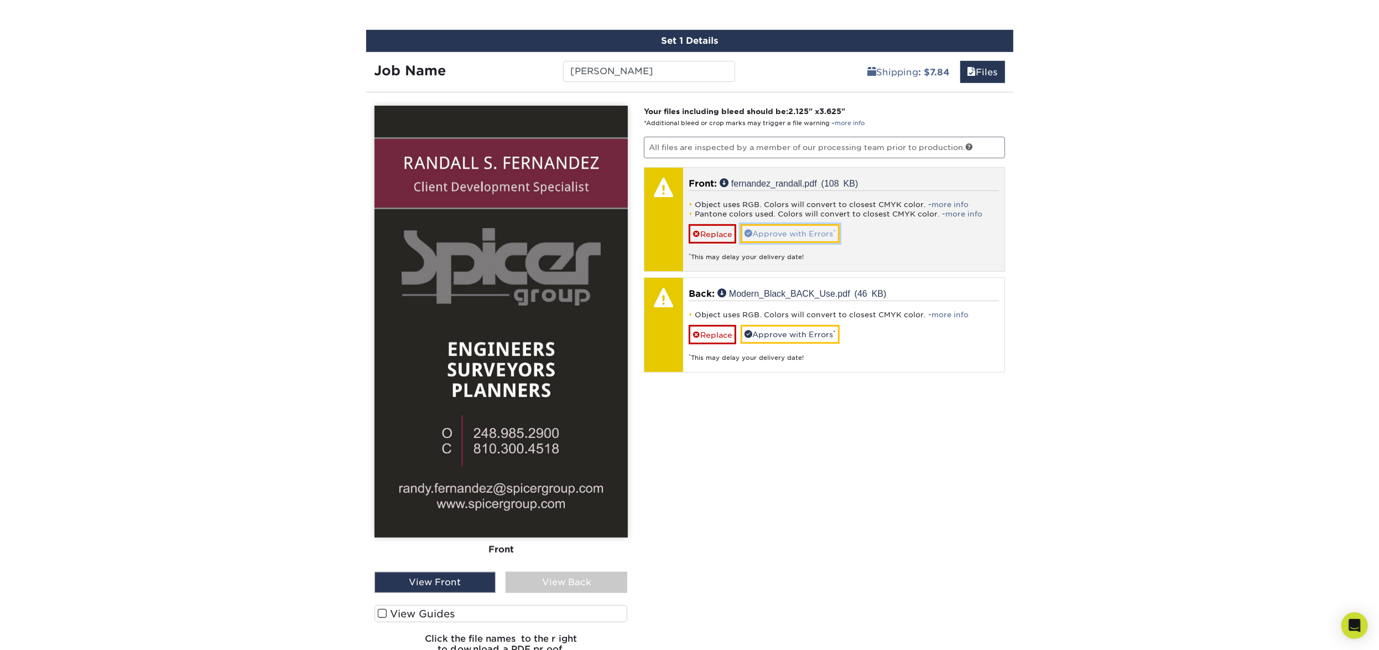
click at [767, 230] on link "Approve with Errors *" at bounding box center [790, 233] width 99 height 19
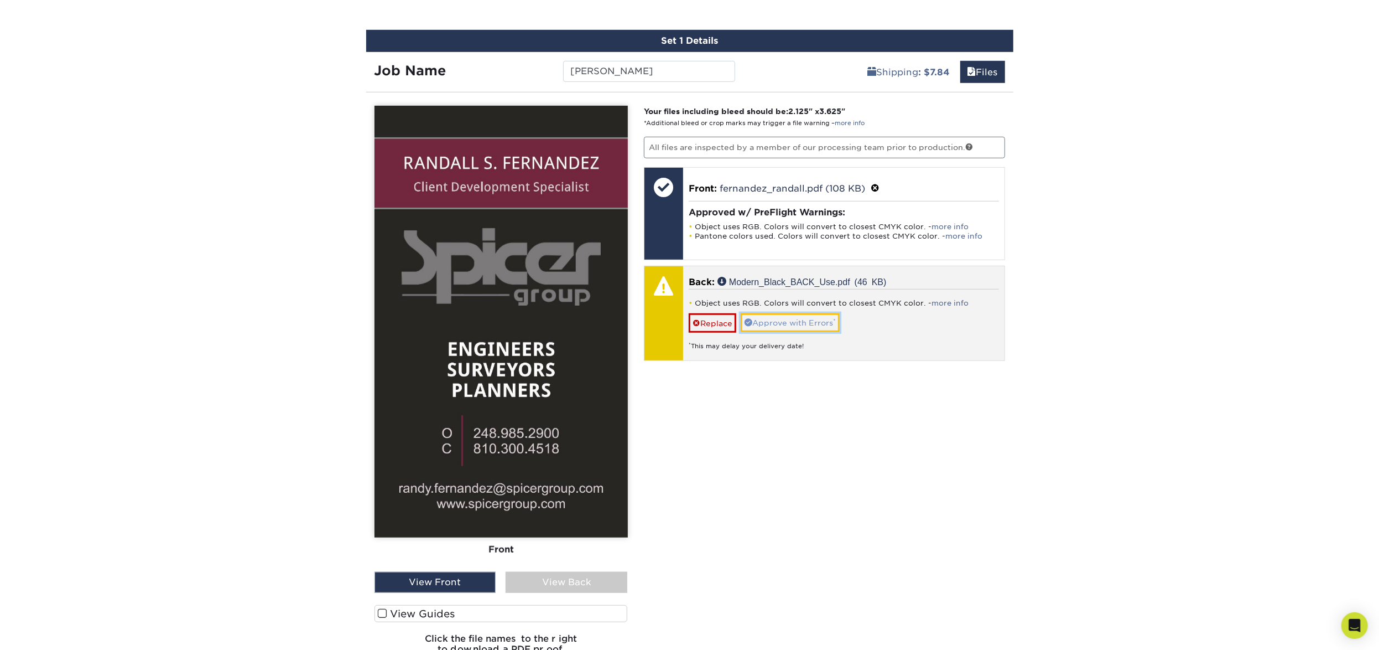
click at [772, 324] on link "Approve with Errors *" at bounding box center [790, 322] width 99 height 19
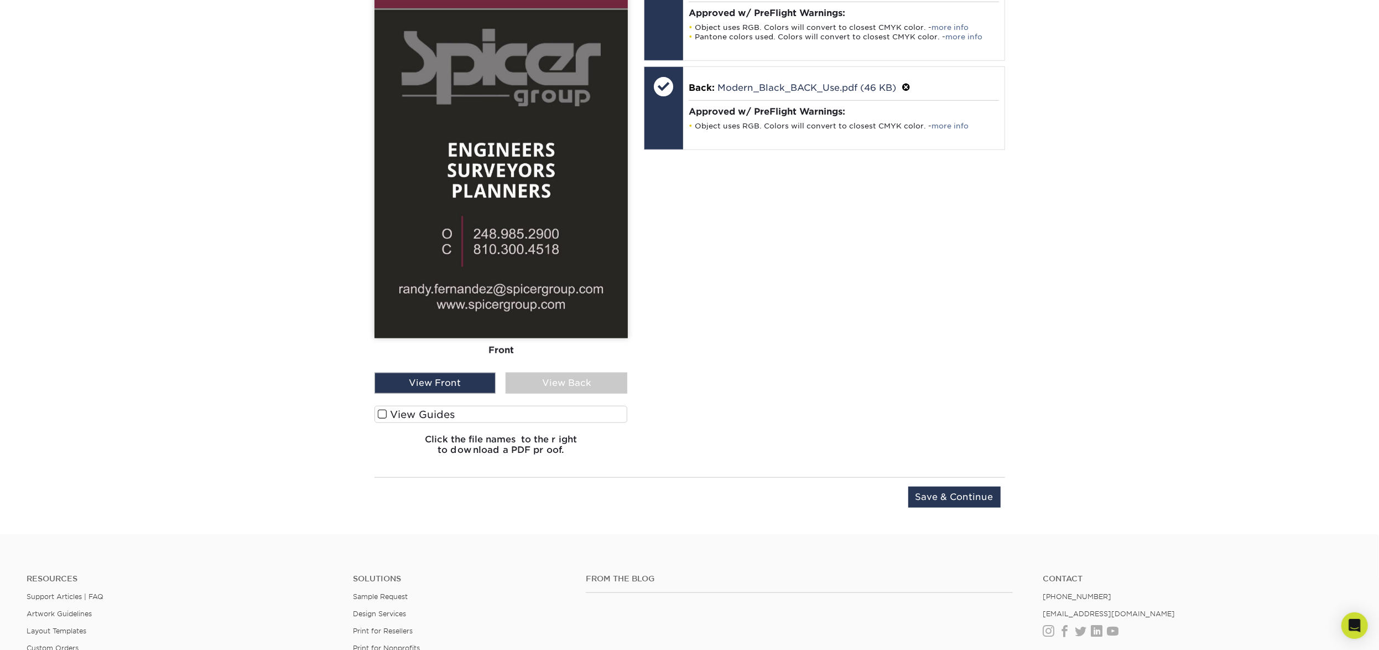
scroll to position [830, 0]
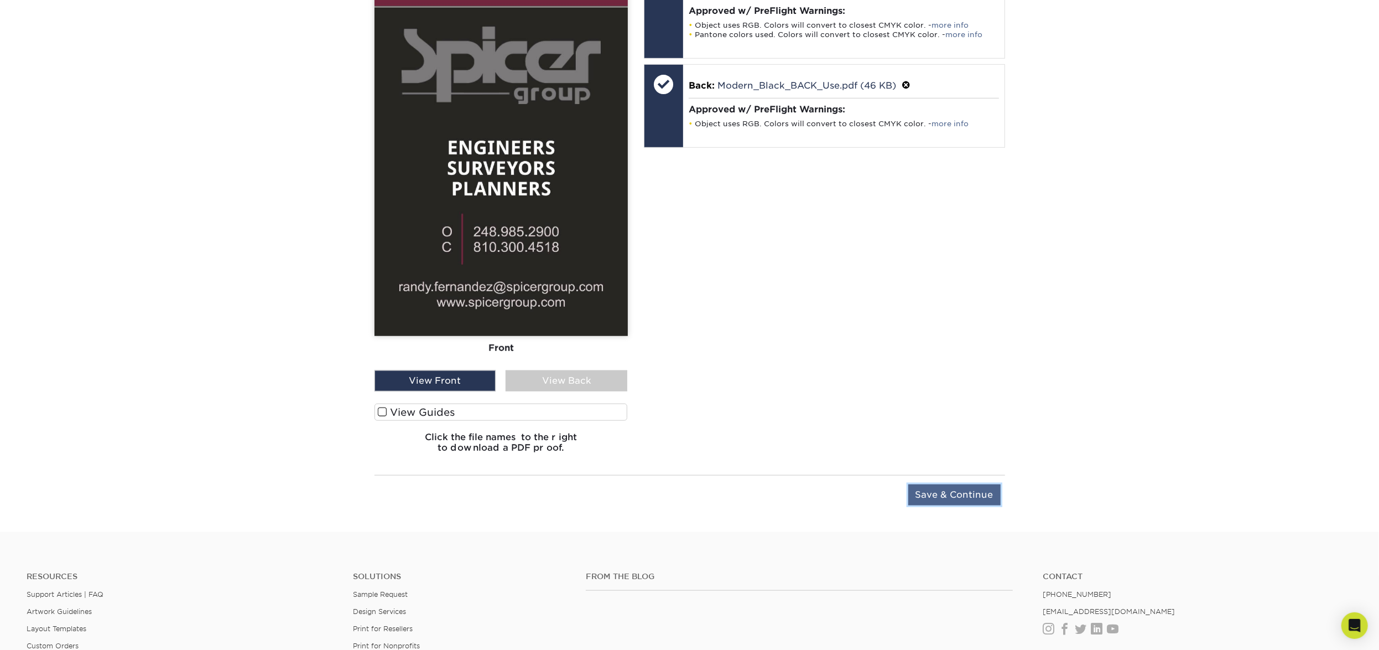
click at [957, 496] on input "Save & Continue" at bounding box center [954, 494] width 92 height 21
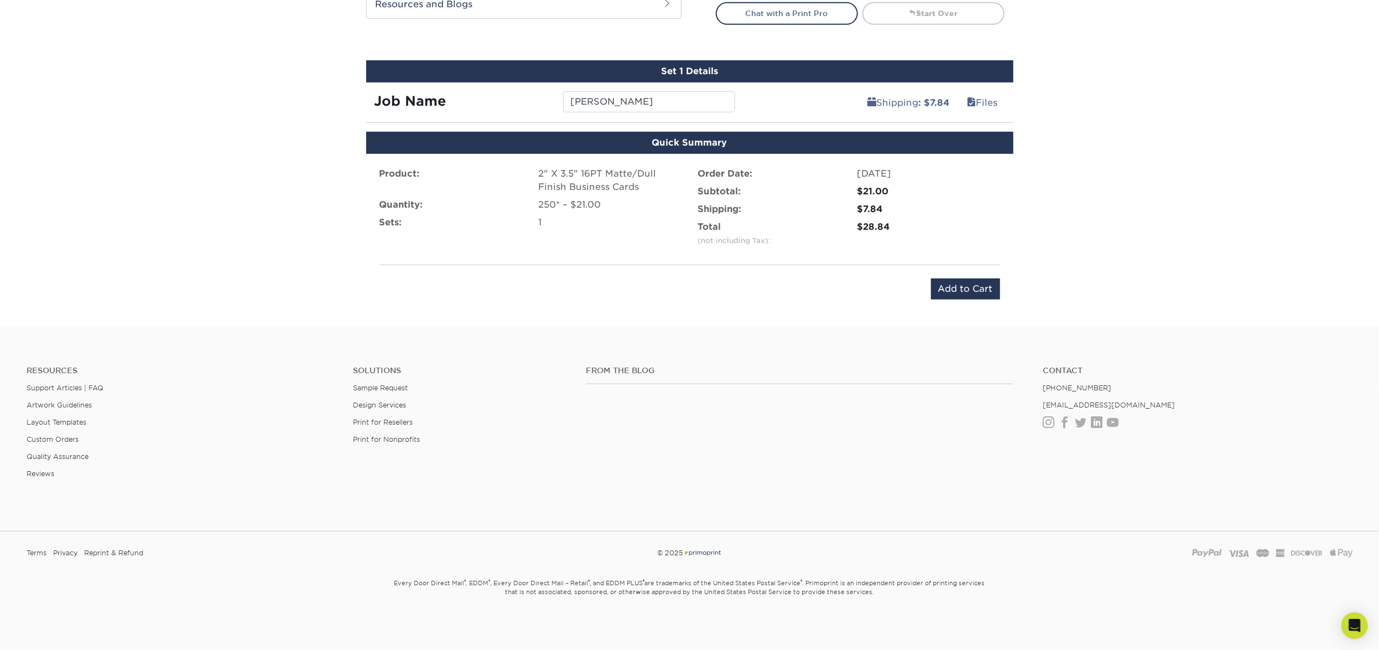
scroll to position [598, 0]
click at [975, 293] on input "Add to Cart" at bounding box center [965, 289] width 69 height 21
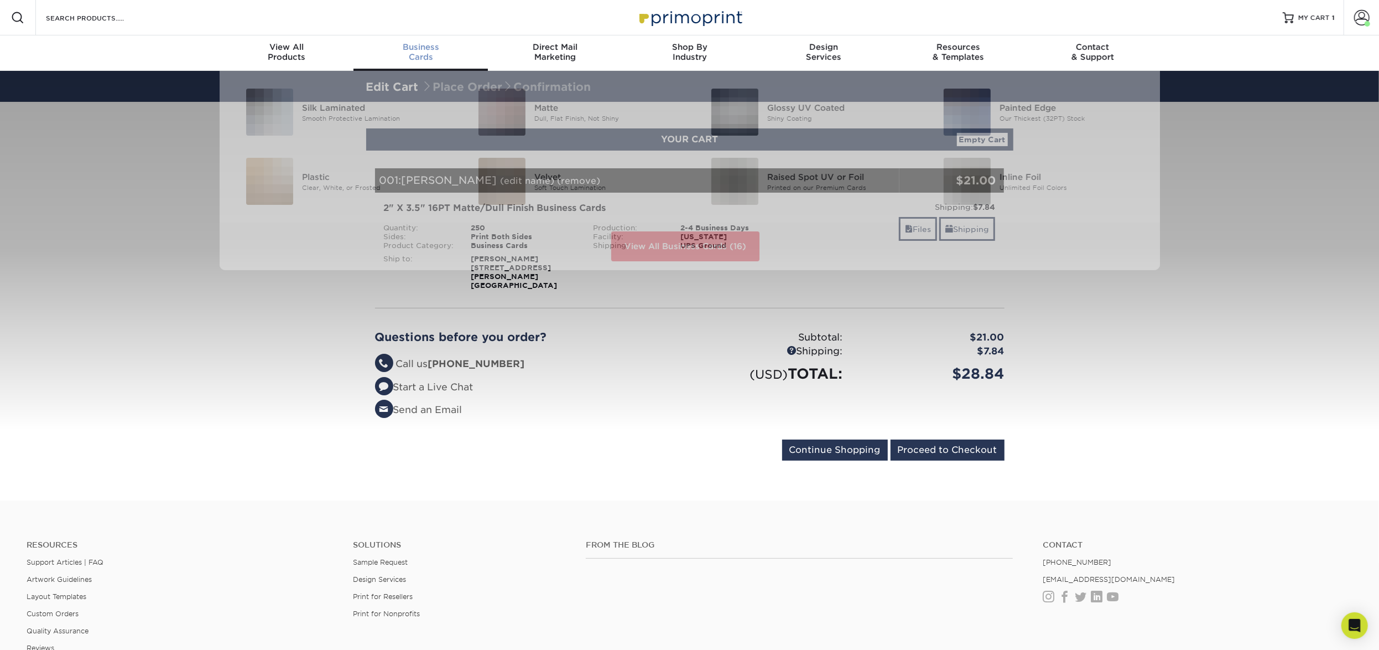
scroll to position [1, 0]
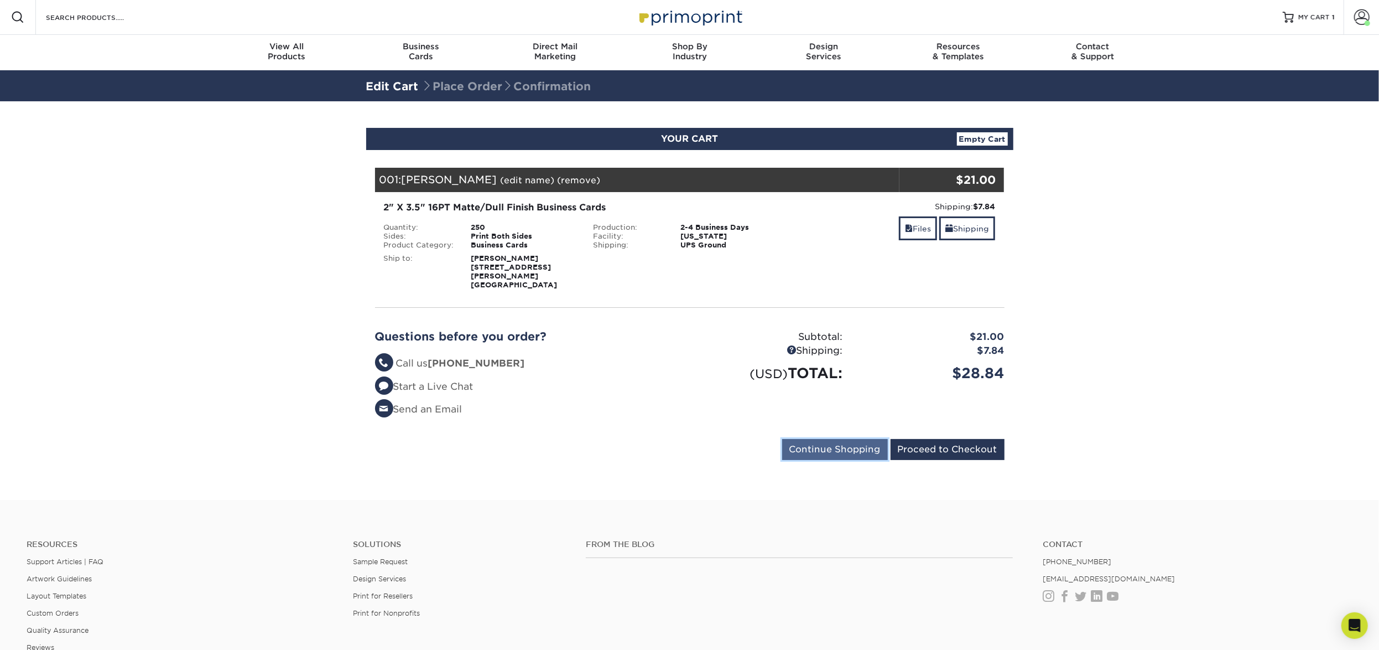
click at [821, 439] on input "Continue Shopping" at bounding box center [835, 449] width 106 height 21
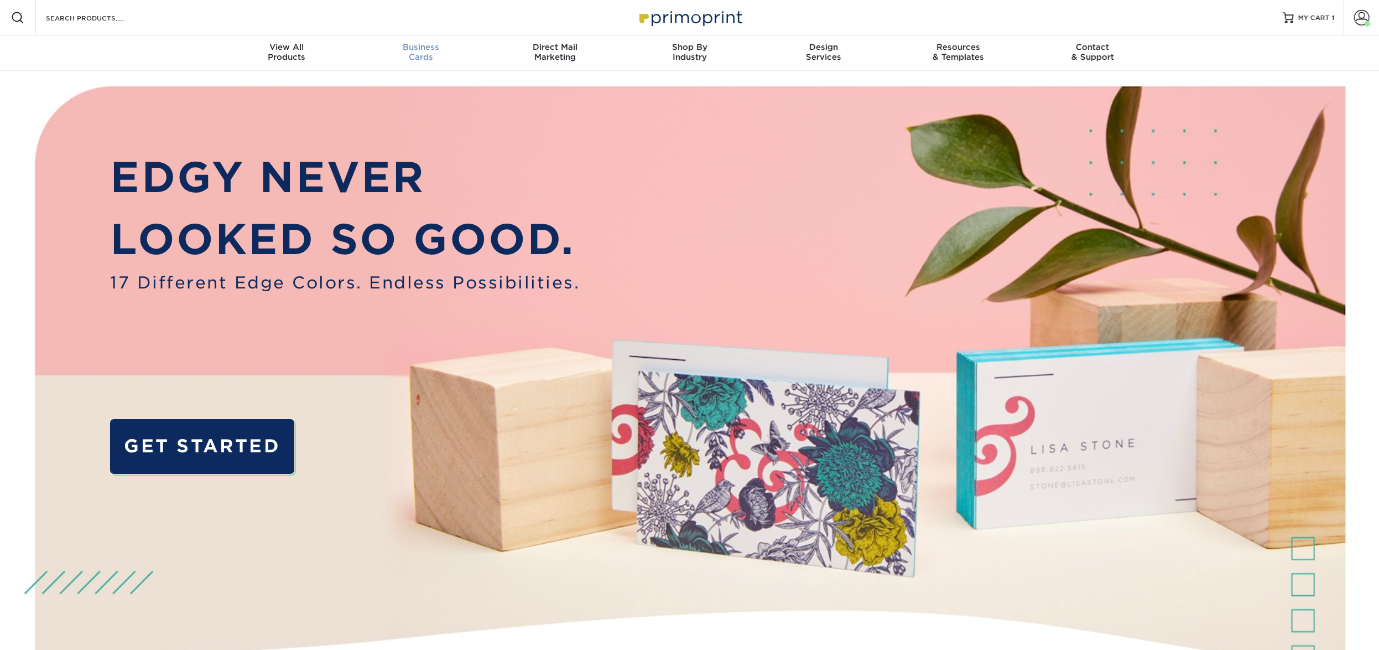
scroll to position [1, 0]
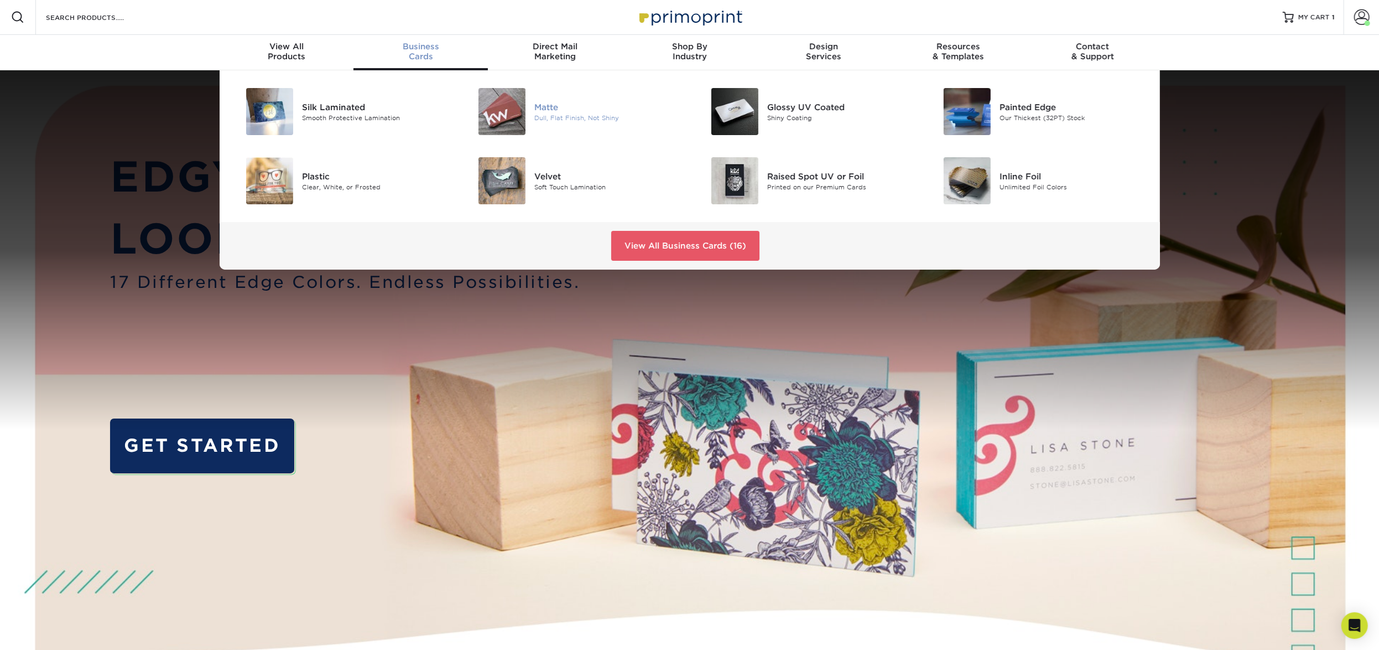
click at [553, 120] on div "Dull, Flat Finish, Not Shiny" at bounding box center [607, 117] width 147 height 9
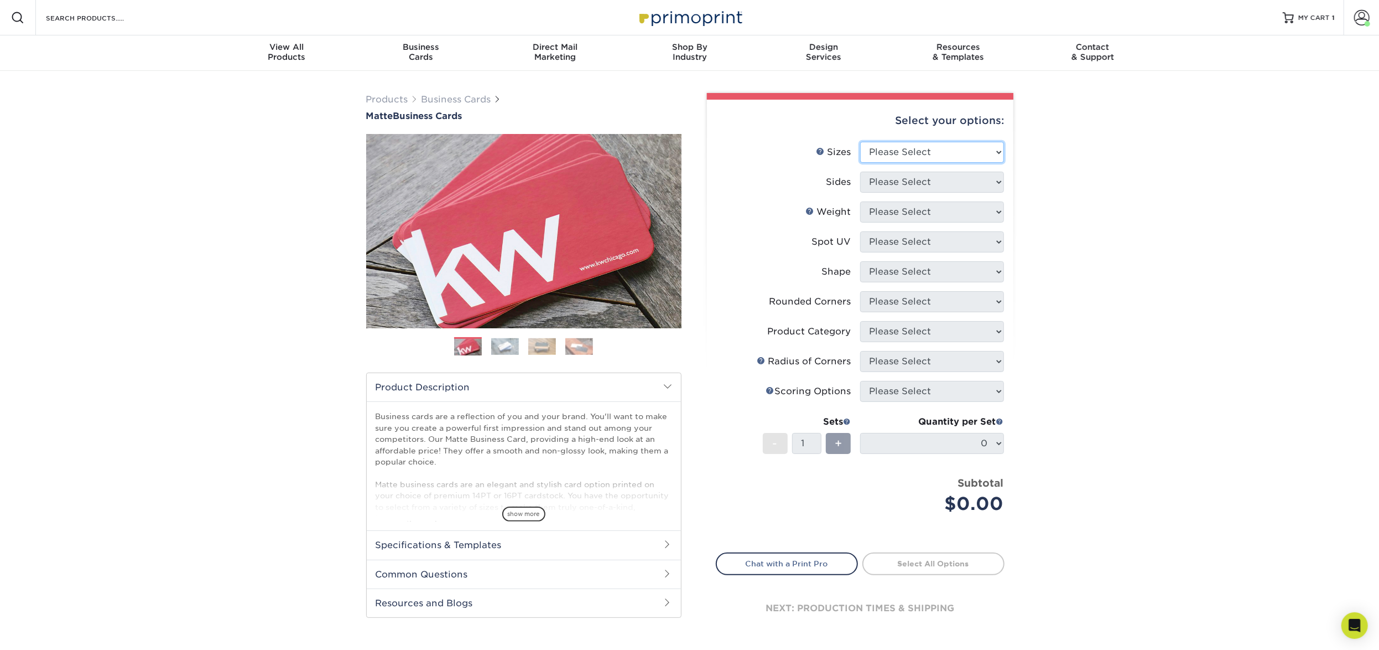
click at [905, 153] on select "Please Select 1.5" x 3.5" - Mini 1.75" x 3.5" - Mini 2" x 2" - Square 2" x 3" -…" at bounding box center [932, 152] width 144 height 21
select select "2.00x3.50"
click at [903, 181] on select "Please Select Print Both Sides Print Front Only" at bounding box center [932, 182] width 144 height 21
select select "13abbda7-1d64-4f25-8bb2-c179b224825d"
click at [904, 214] on select "Please Select 16PT 14PT" at bounding box center [932, 211] width 144 height 21
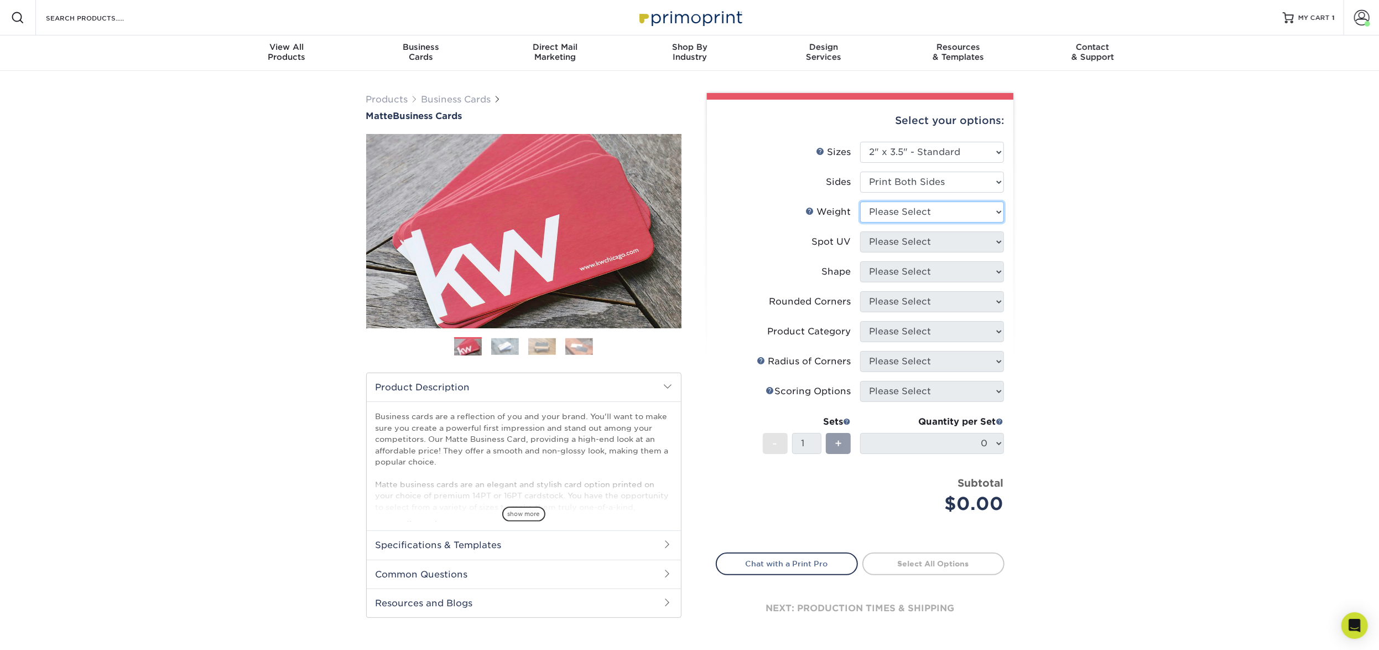
select select "16PT"
click at [900, 238] on select "Please Select No Spot UV Front and Back (Both Sides) Front Only Back Only" at bounding box center [932, 241] width 144 height 21
select select "3"
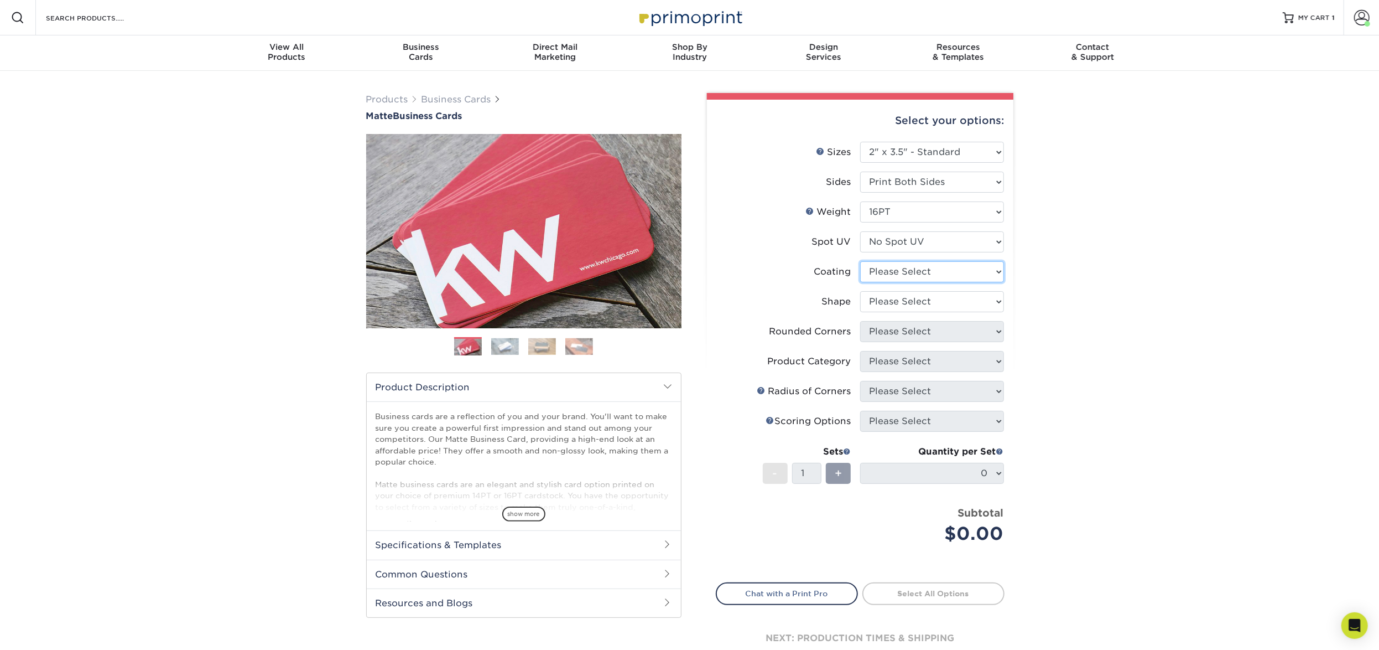
click at [920, 279] on select at bounding box center [932, 271] width 144 height 21
select select "121bb7b5-3b4d-429f-bd8d-bbf80e953313"
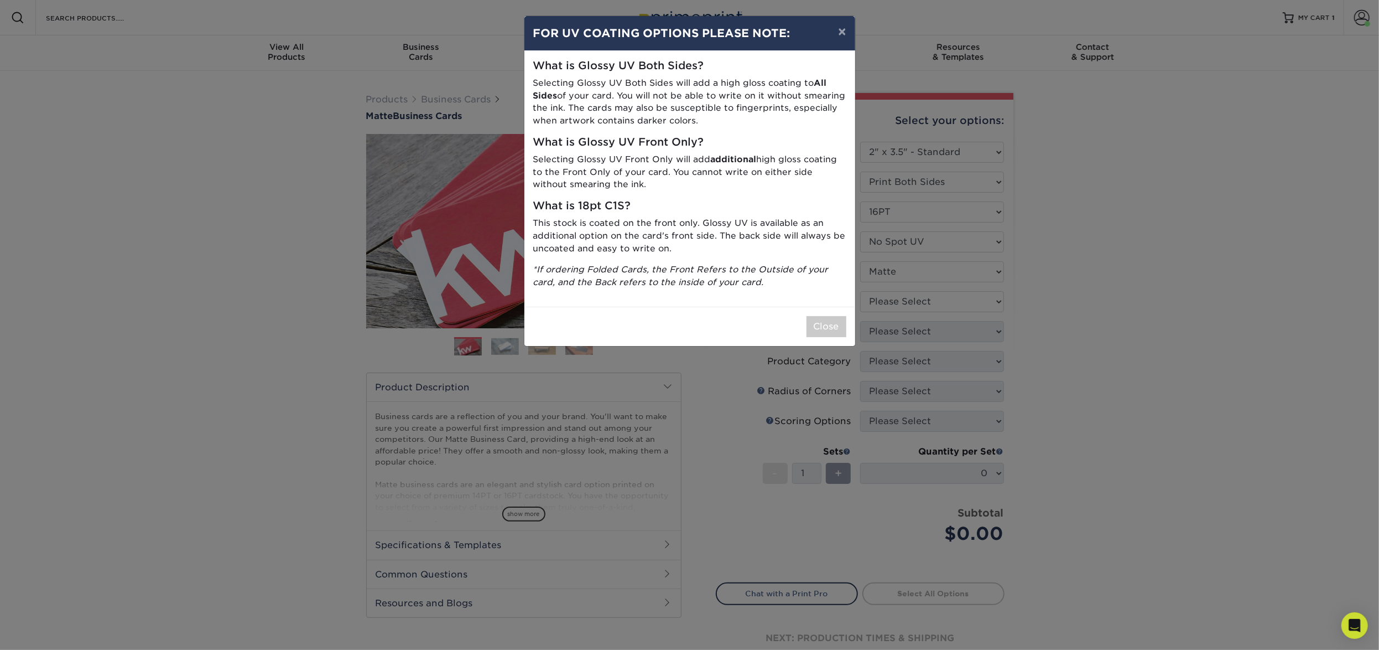
click at [917, 299] on div "× FOR UV COATING OPTIONS PLEASE NOTE: What is Glossy UV Both Sides? Selecting G…" at bounding box center [689, 325] width 1379 height 650
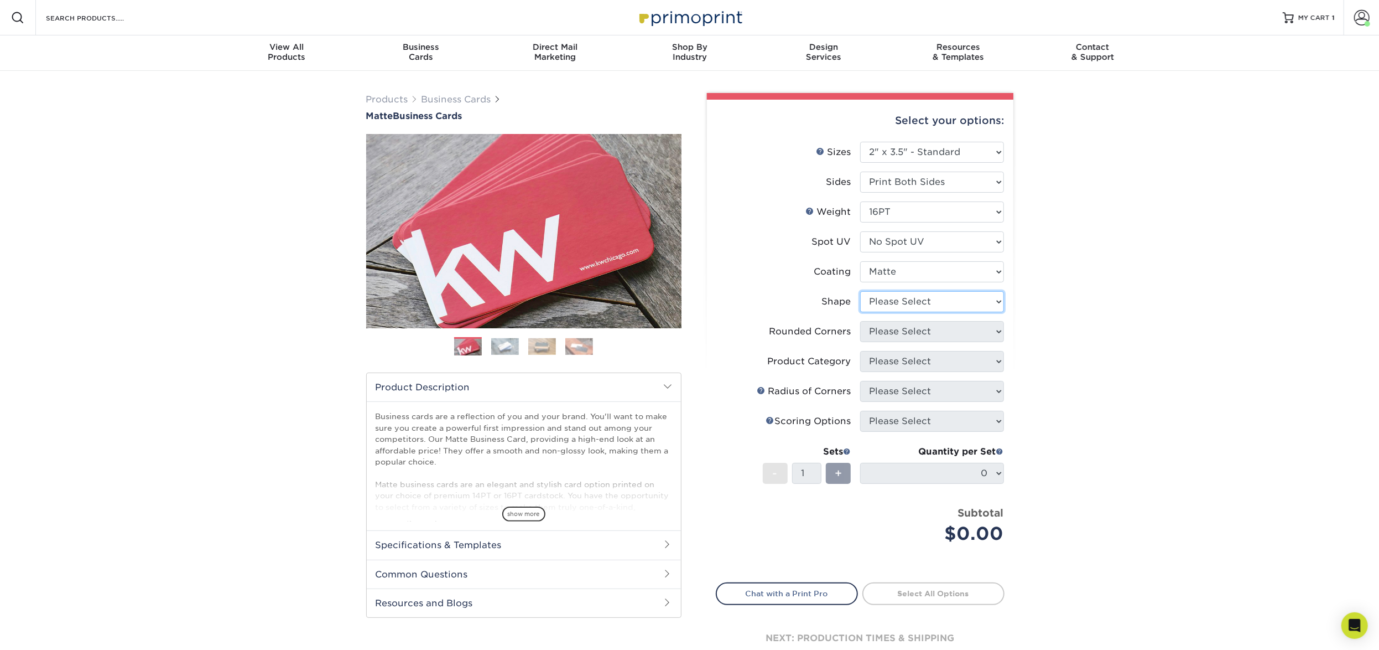
click at [896, 304] on select "Please Select Standard Oval" at bounding box center [932, 301] width 144 height 21
select select "standard"
click at [893, 329] on select "Please Select Yes - Round 2 Corners Yes - Round 4 Corners No" at bounding box center [932, 331] width 144 height 21
select select "0"
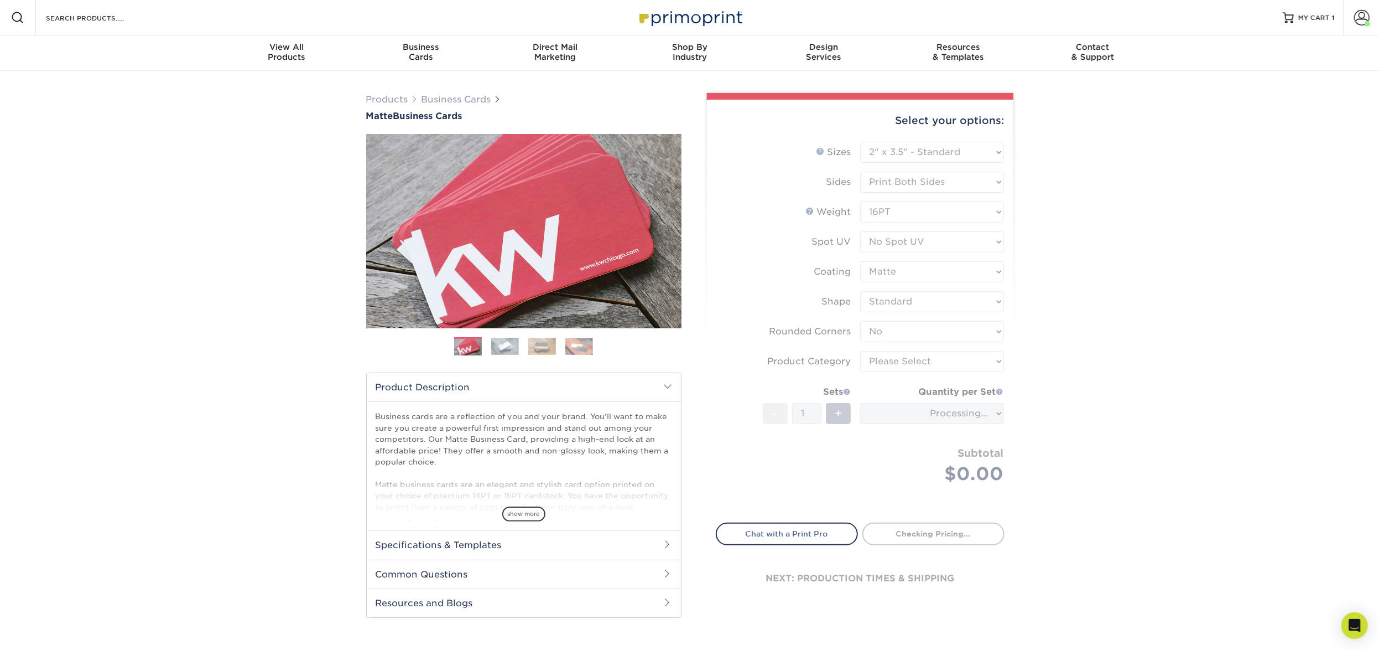
click at [901, 366] on form "Sizes Help Sizes Please Select 1.5" x 3.5" - Mini 1.75" x 3.5" - Mini 2" x 2" -…" at bounding box center [860, 326] width 289 height 368
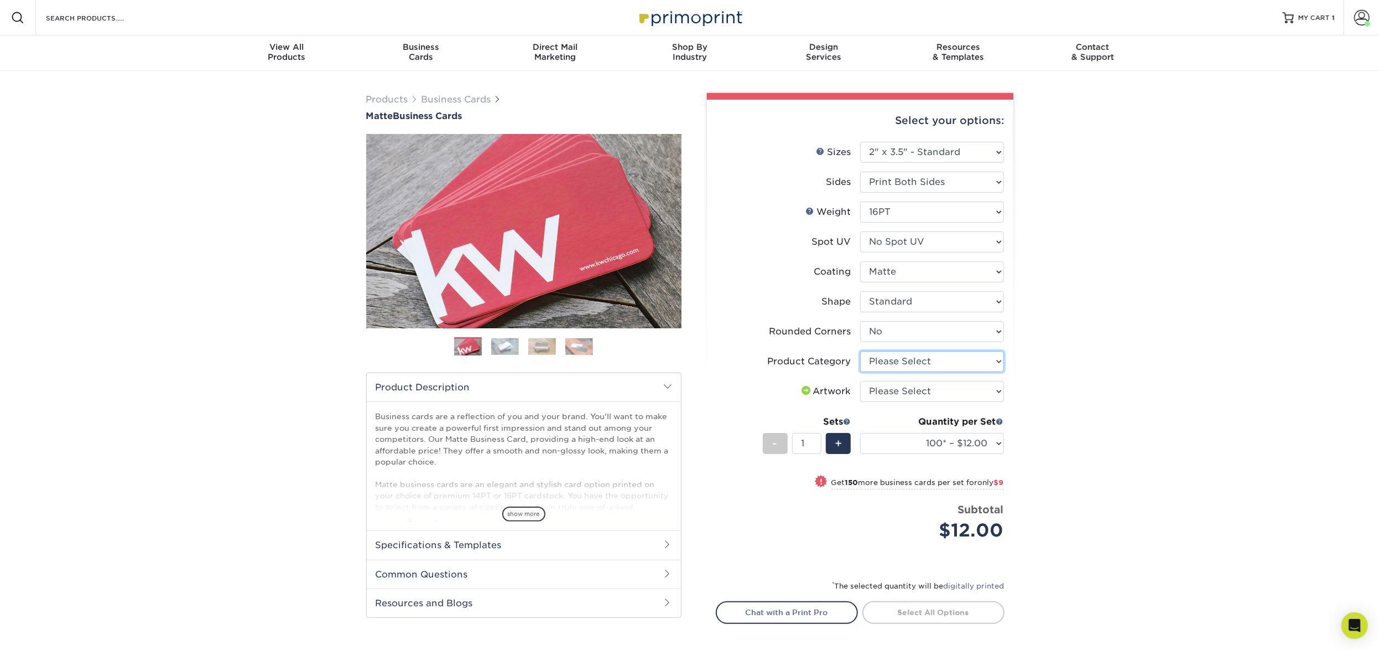
click at [985, 361] on select "Please Select Business Cards" at bounding box center [932, 361] width 144 height 21
select select "3b5148f1-0588-4f88-a218-97bcfdce65c1"
click at [970, 387] on select "Please Select I will upload files I need a design - $100" at bounding box center [932, 391] width 144 height 21
select select "upload"
click at [974, 442] on select "100* – $12.00 250* – $21.00 500 – $42.00 1000 – $53.00 2500 – $95.00 5000 – $18…" at bounding box center [932, 443] width 144 height 21
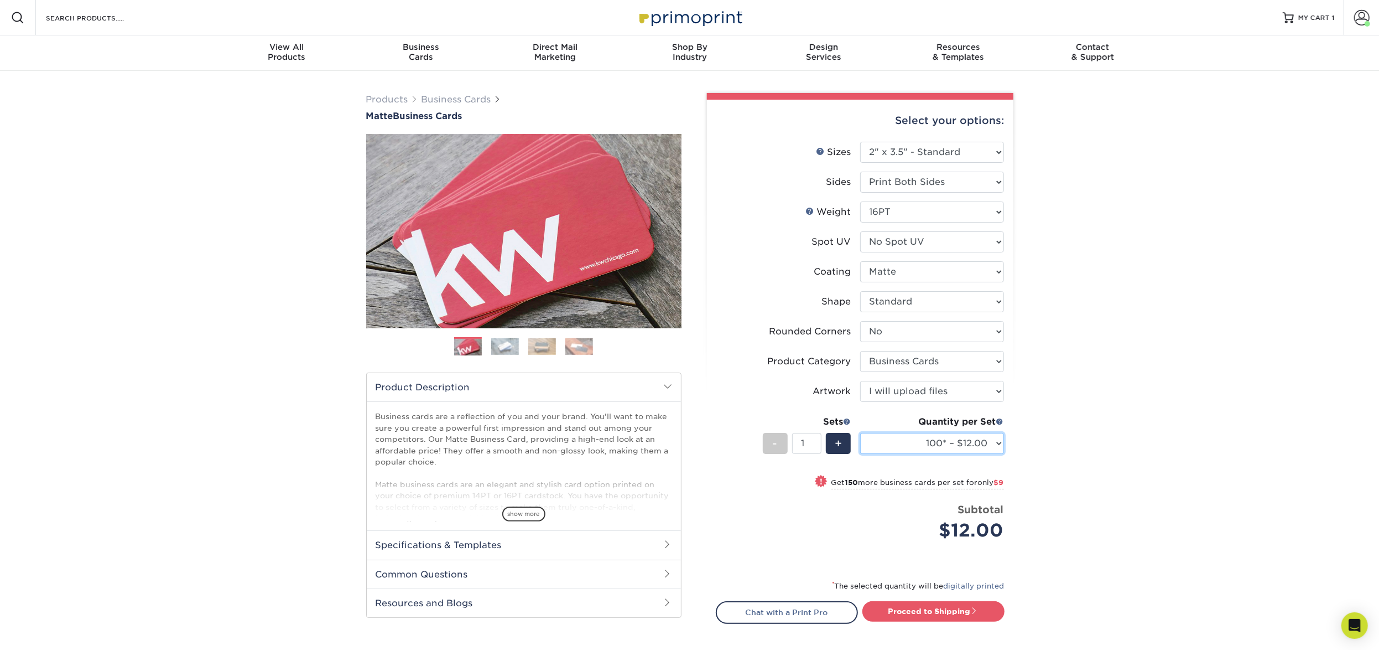
select select "250* – $21.00"
click at [913, 621] on div "Proceed to Shipping" at bounding box center [936, 612] width 153 height 22
click at [922, 612] on link "Proceed to Shipping" at bounding box center [934, 611] width 142 height 20
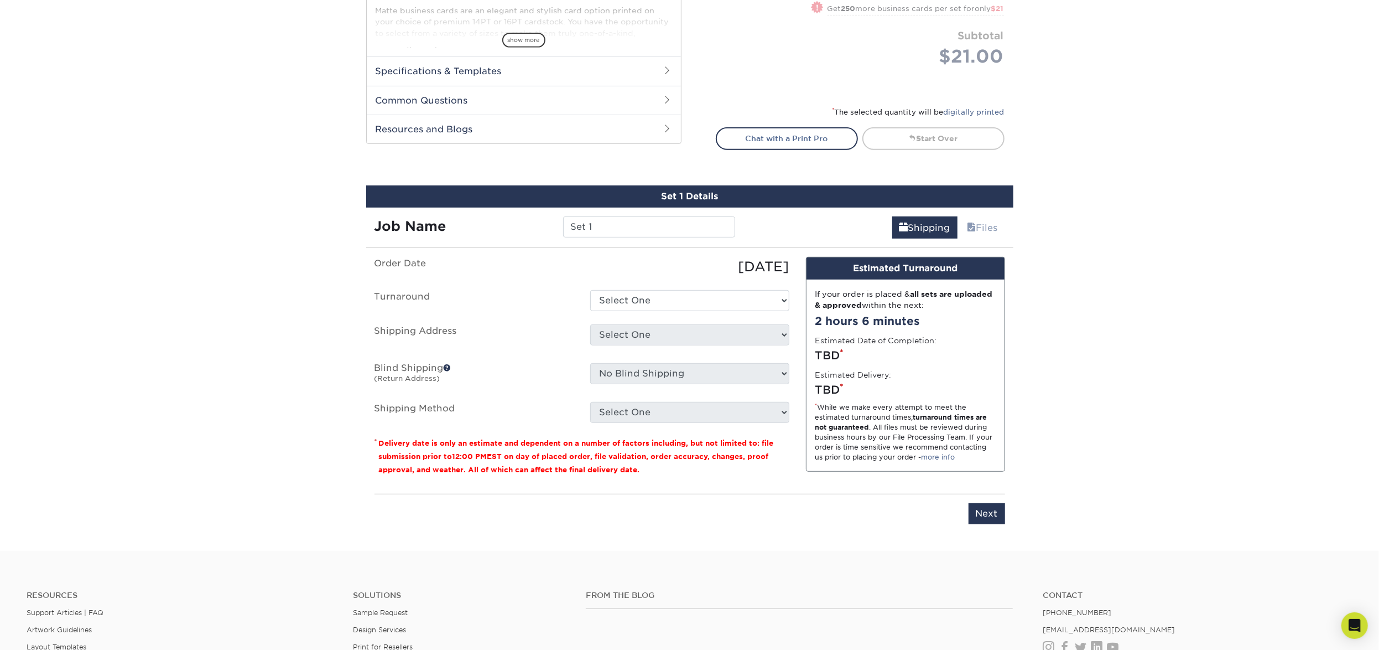
scroll to position [629, 0]
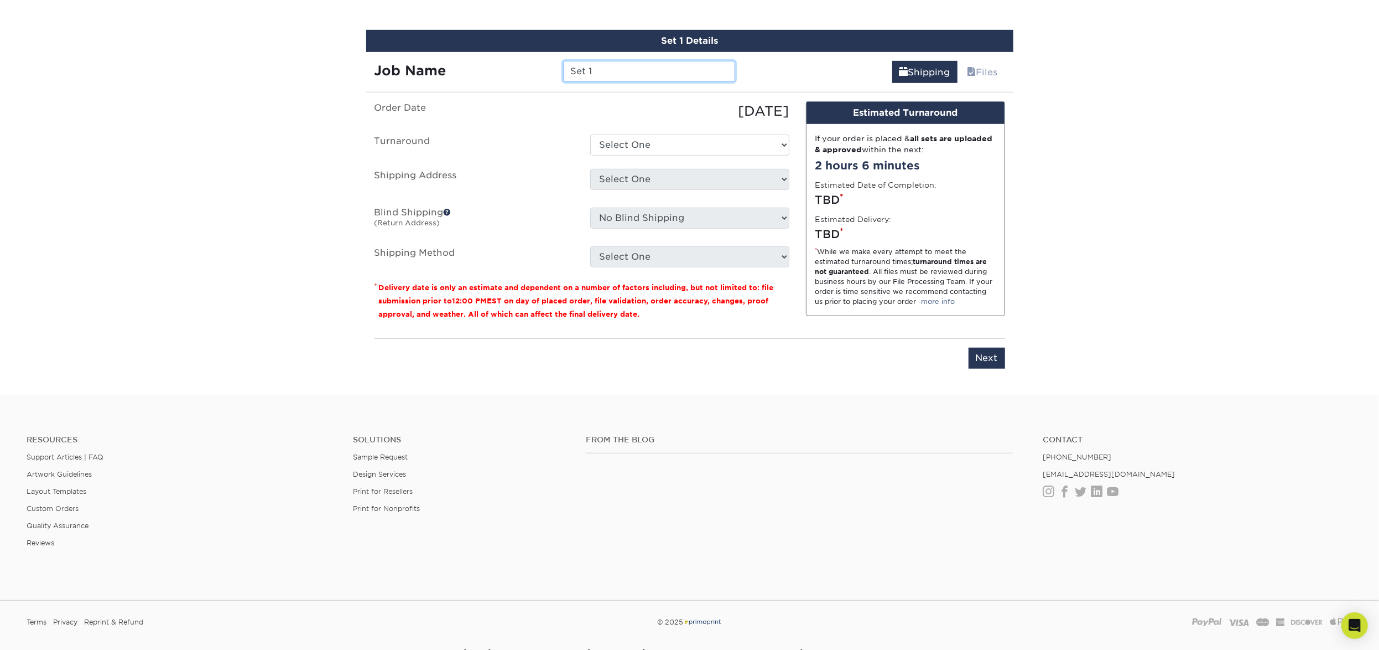
click at [571, 61] on input "Set 1" at bounding box center [649, 71] width 172 height 21
click at [572, 63] on input "Set 1" at bounding box center [649, 71] width 172 height 21
click at [589, 67] on input "Set 1" at bounding box center [649, 71] width 172 height 21
click at [588, 68] on input "Set 1" at bounding box center [649, 71] width 172 height 21
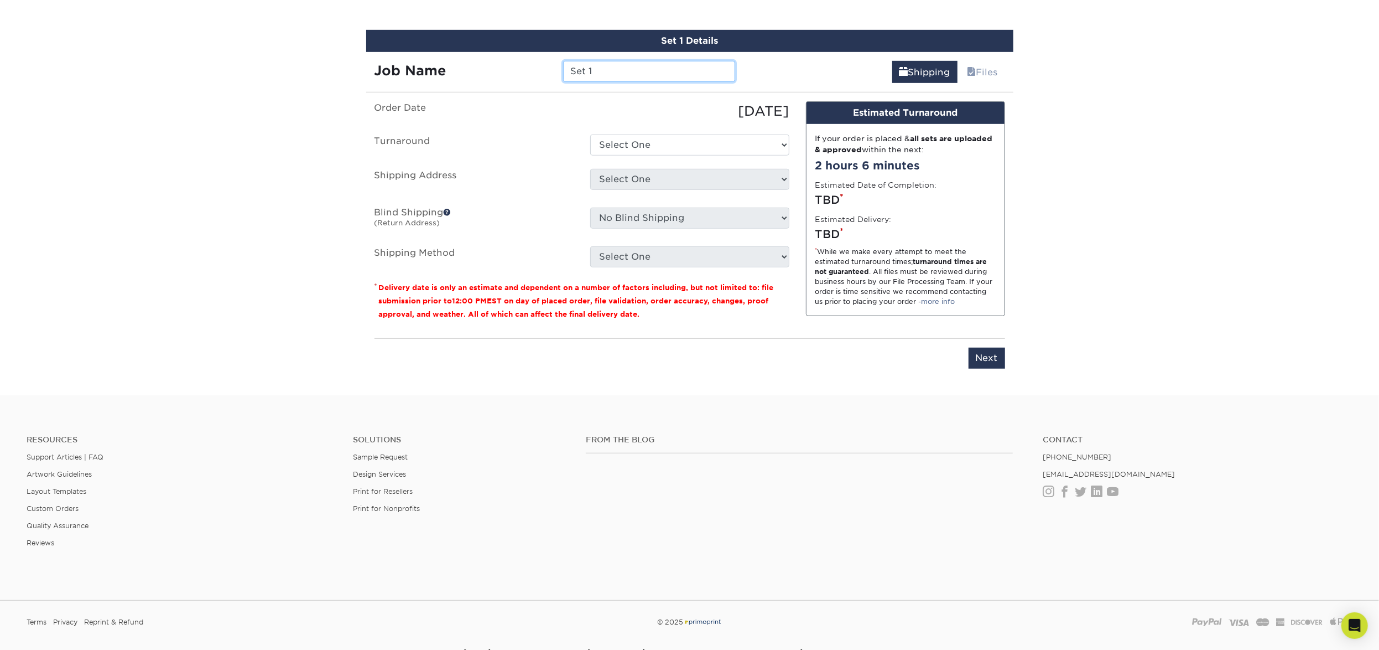
click at [586, 68] on input "Set 1" at bounding box center [649, 71] width 172 height 21
type input "[PERSON_NAME]"
click at [672, 139] on select "Select One 2-4 Business Days 2 Day Next Business Day" at bounding box center [689, 144] width 199 height 21
click at [676, 140] on select "Select One 2-4 Business Days 2 Day Next Business Day" at bounding box center [689, 144] width 199 height 21
select select "23721297-b68b-4846-ba83-3171e6bd9d78"
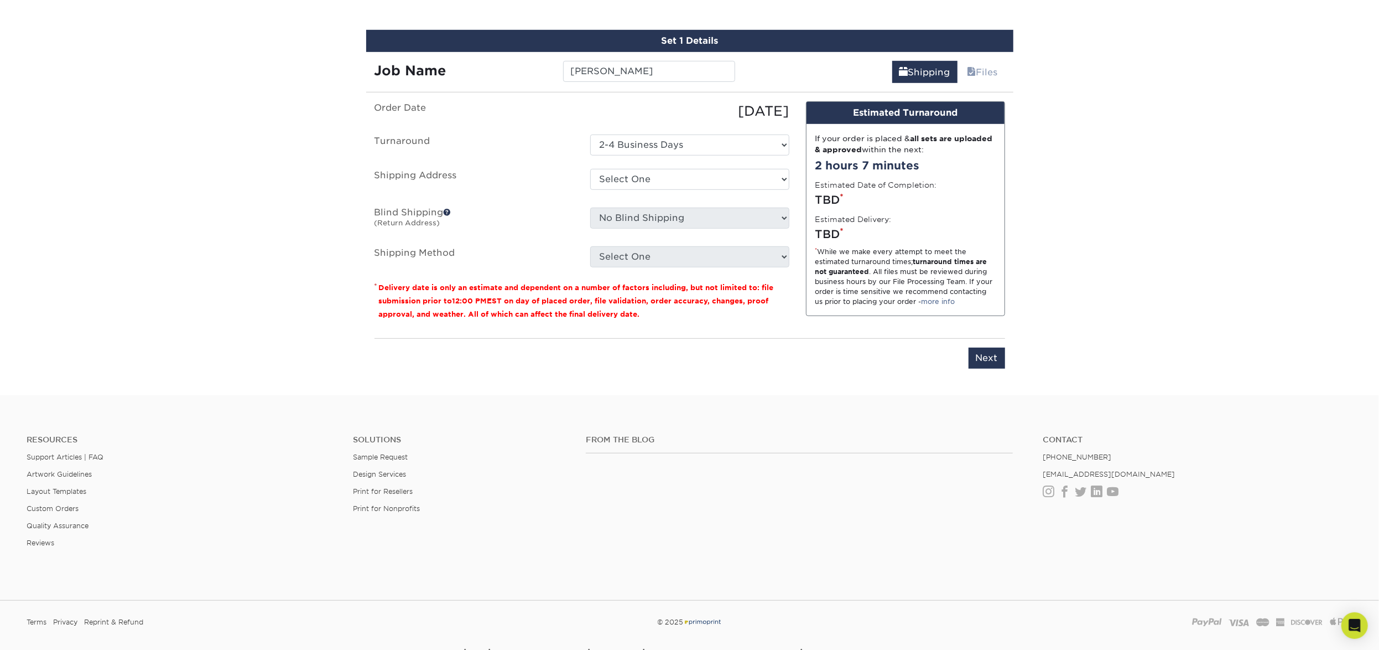
click at [691, 162] on ul "Order Date 08/20/2025 Turnaround Select One 2-4 Business Days 2 Day Next Busine…" at bounding box center [582, 184] width 415 height 166
click at [683, 179] on select "Select One 514 W MAPLE ST Atlanta Office Beth Patterson Bingham Farms Byron Cen…" at bounding box center [689, 179] width 199 height 21
select select "245442"
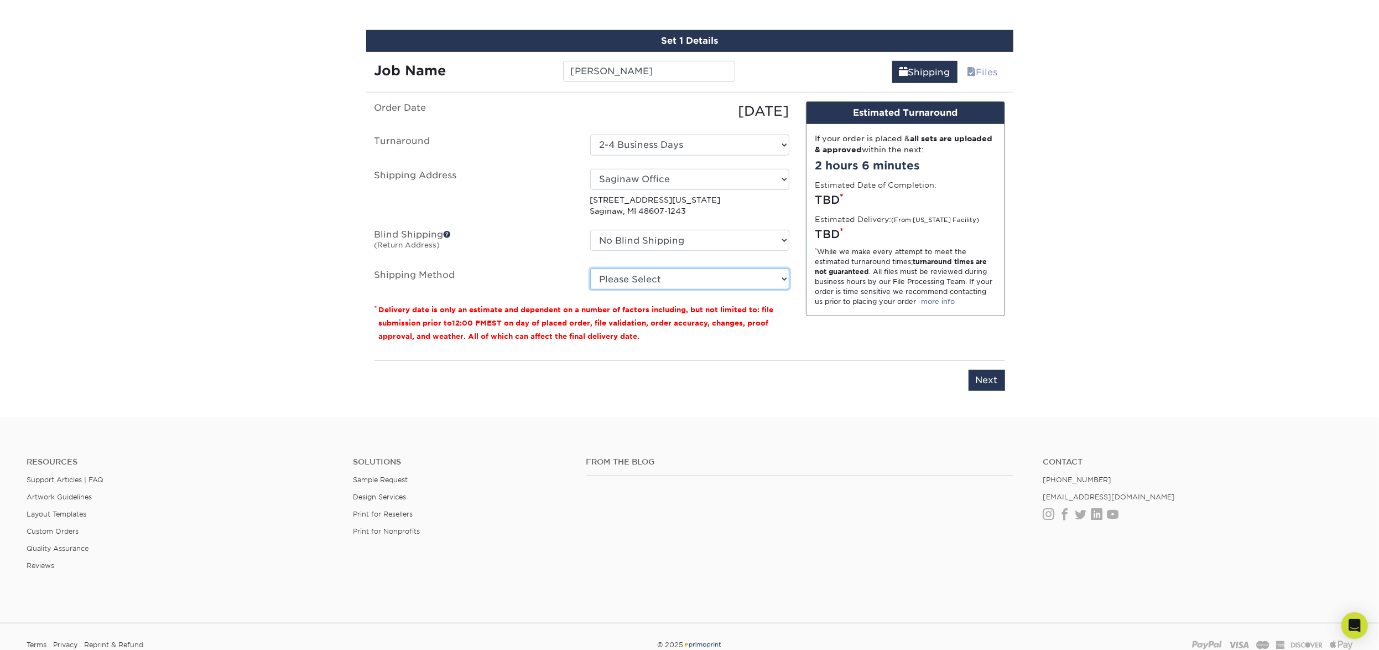
click at [643, 279] on select "Please Select Ground Shipping (+$7.84) 3 Day Shipping Service (+$18.68) 2 Day A…" at bounding box center [689, 278] width 199 height 21
select select "03"
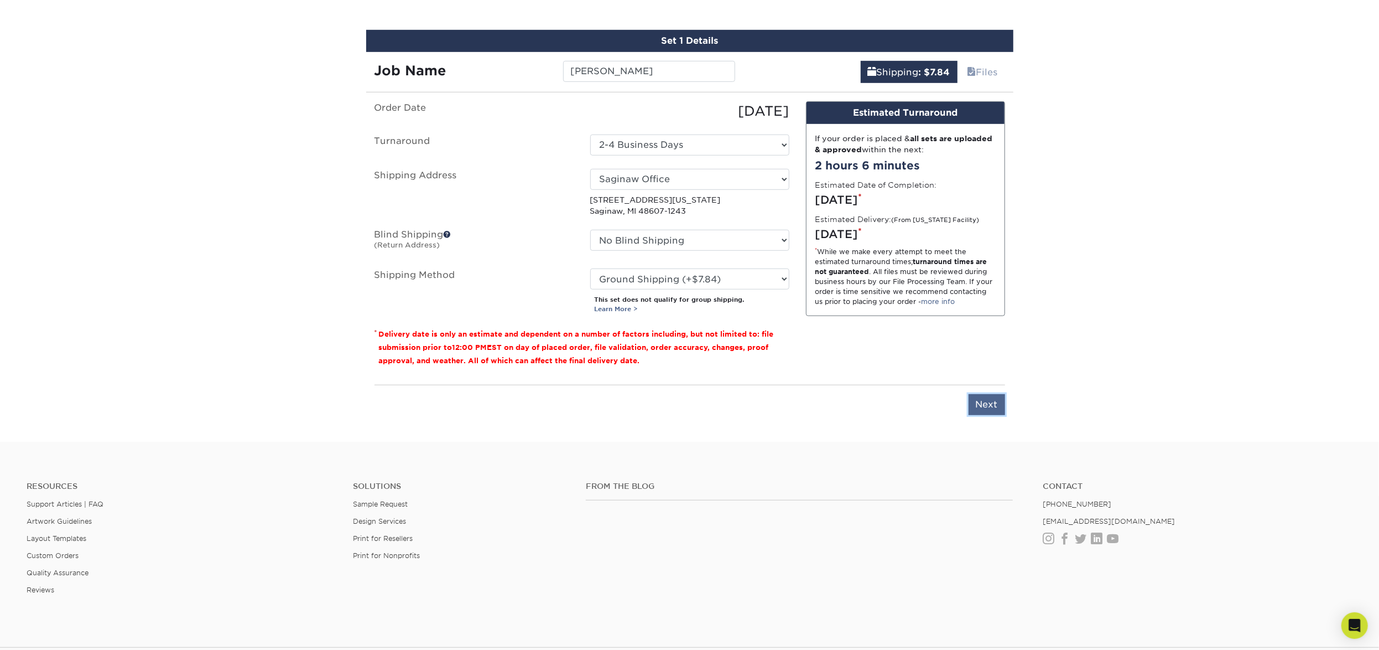
click at [990, 402] on input "Next" at bounding box center [987, 404] width 37 height 21
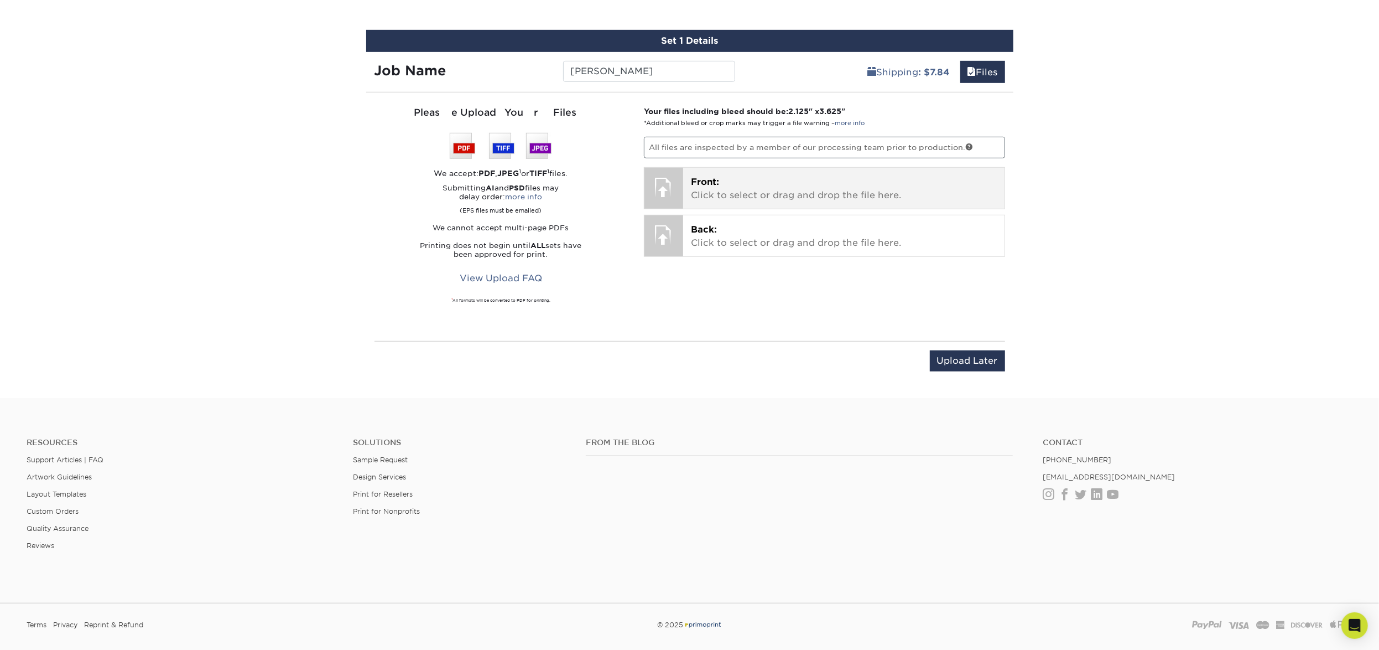
click at [831, 198] on p "Front: Click to select or drag and drop the file here." at bounding box center [844, 188] width 306 height 27
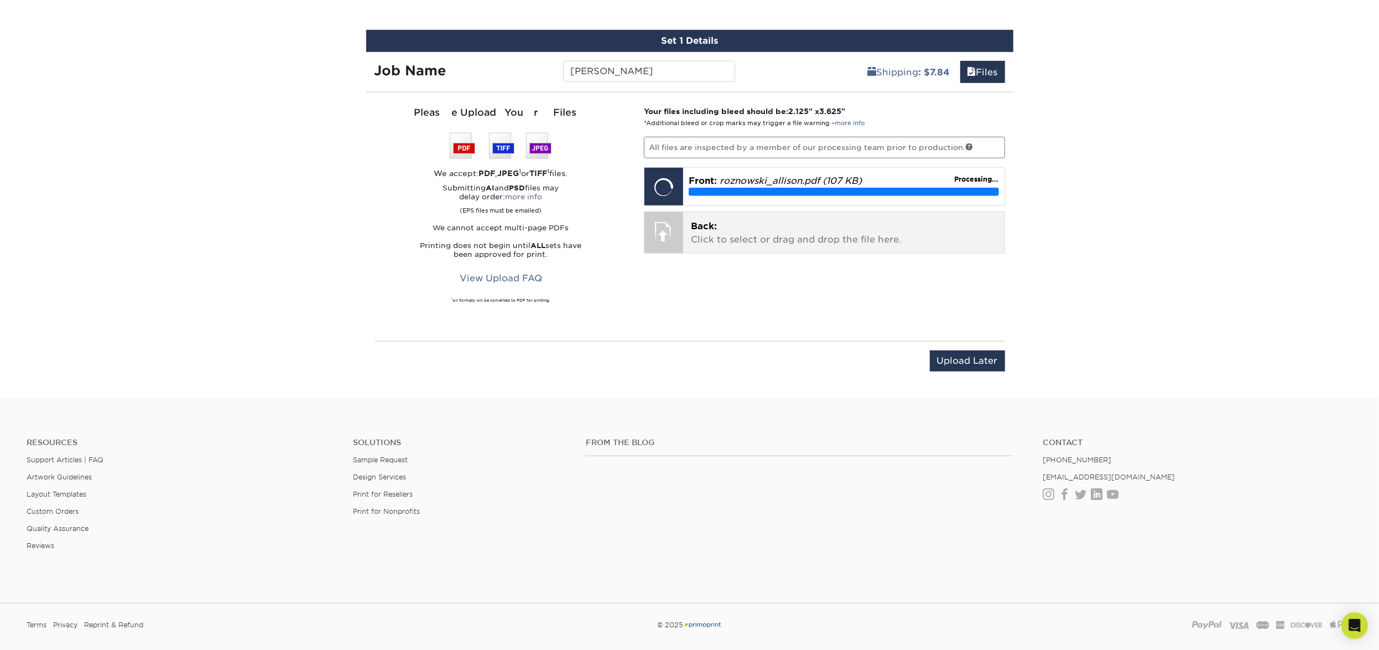
click at [815, 229] on p "Back: Click to select or drag and drop the file here." at bounding box center [844, 233] width 306 height 27
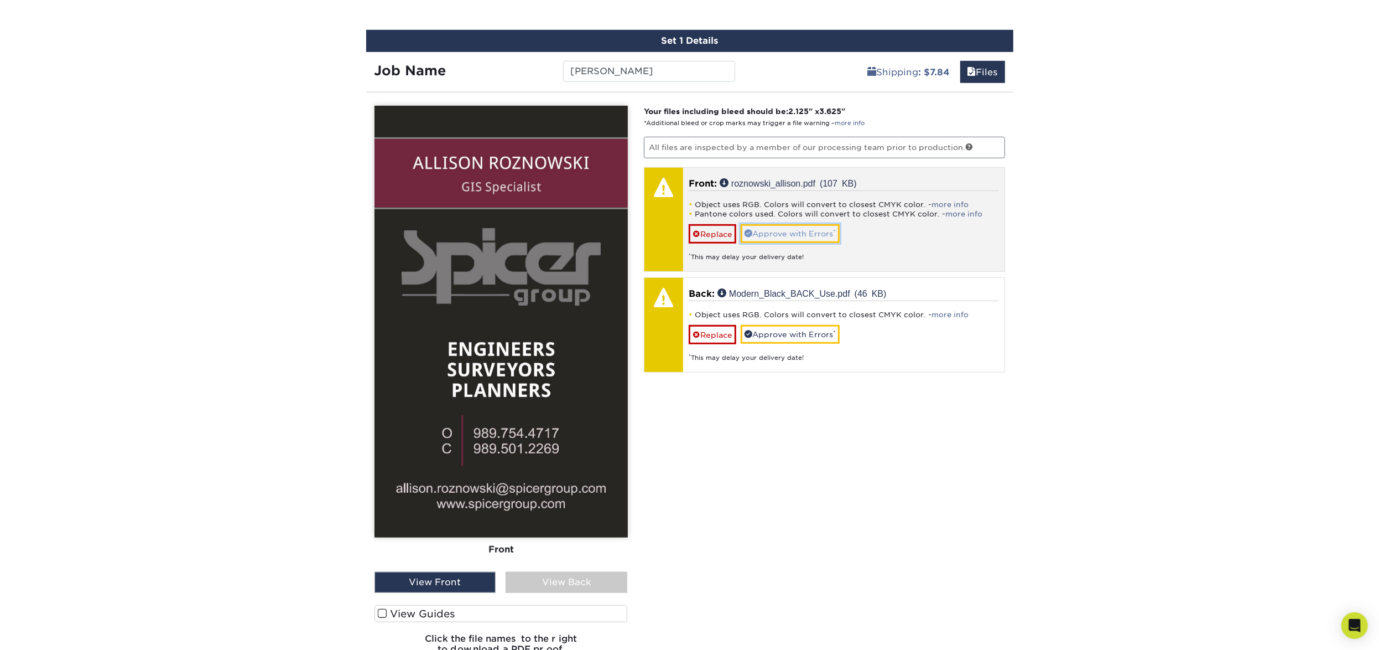
click at [816, 238] on link "Approve with Errors *" at bounding box center [790, 233] width 99 height 19
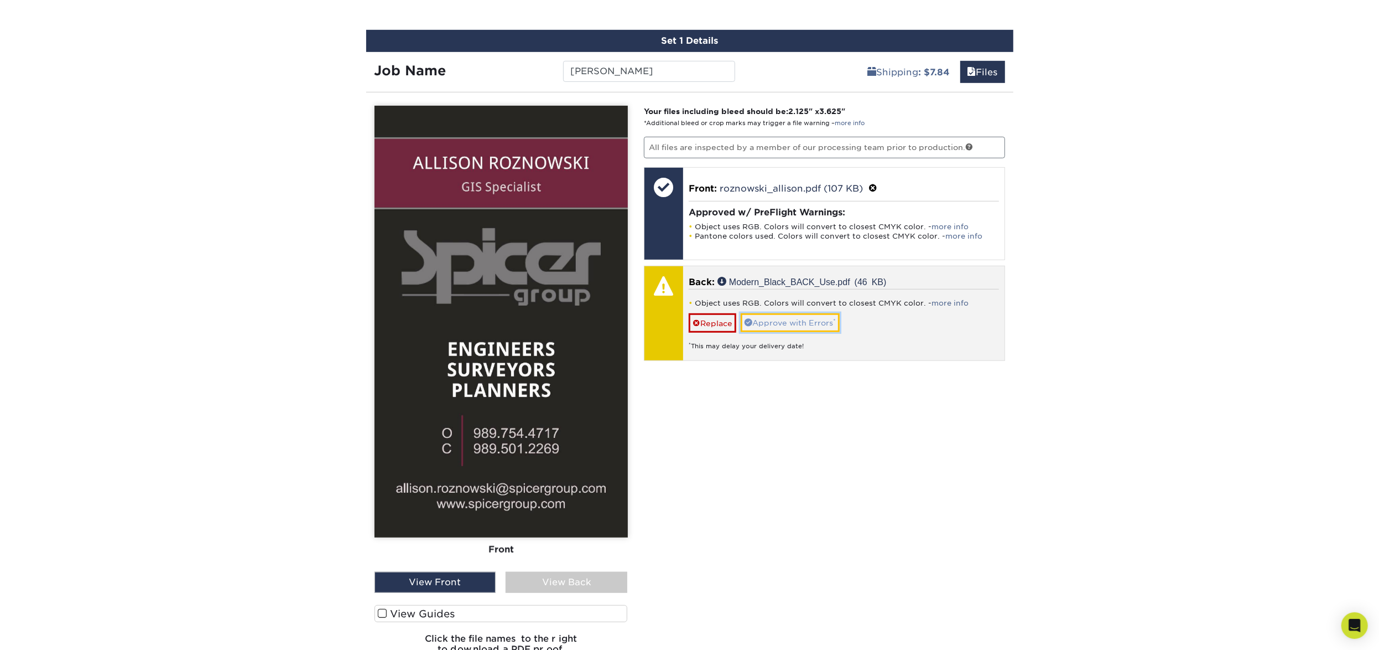
click at [802, 325] on link "Approve with Errors *" at bounding box center [790, 322] width 99 height 19
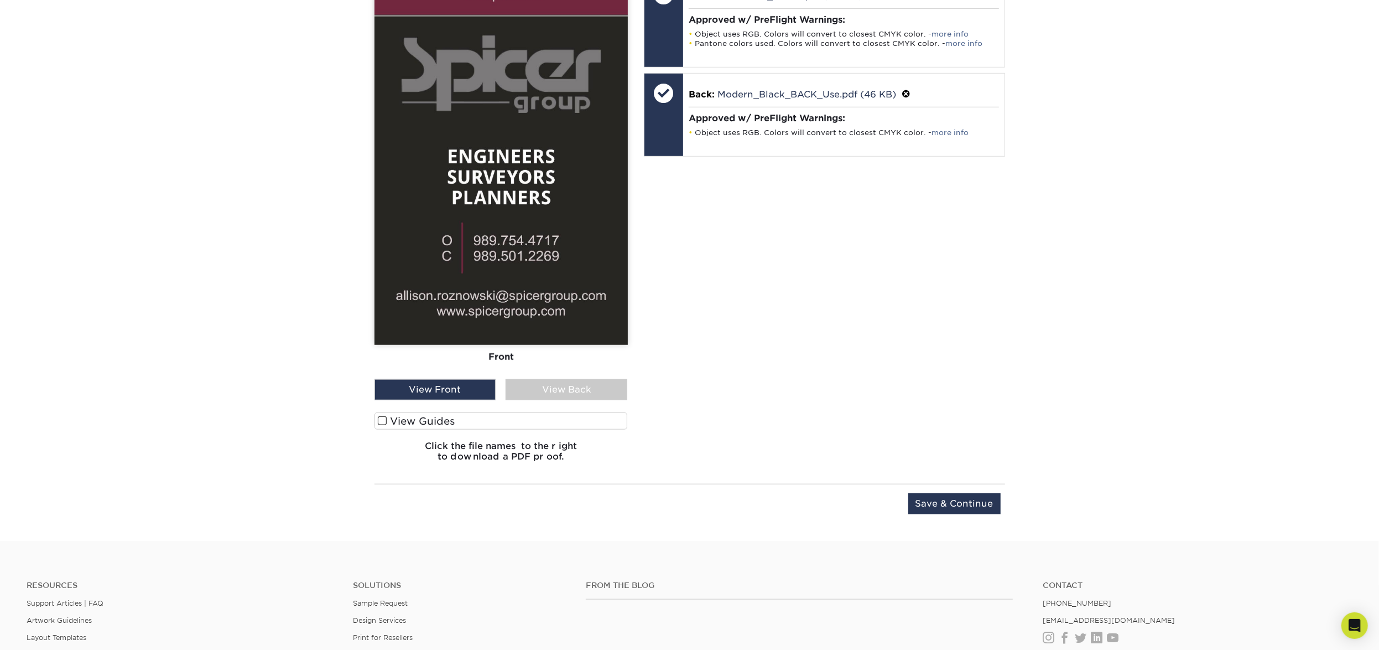
scroll to position [819, 0]
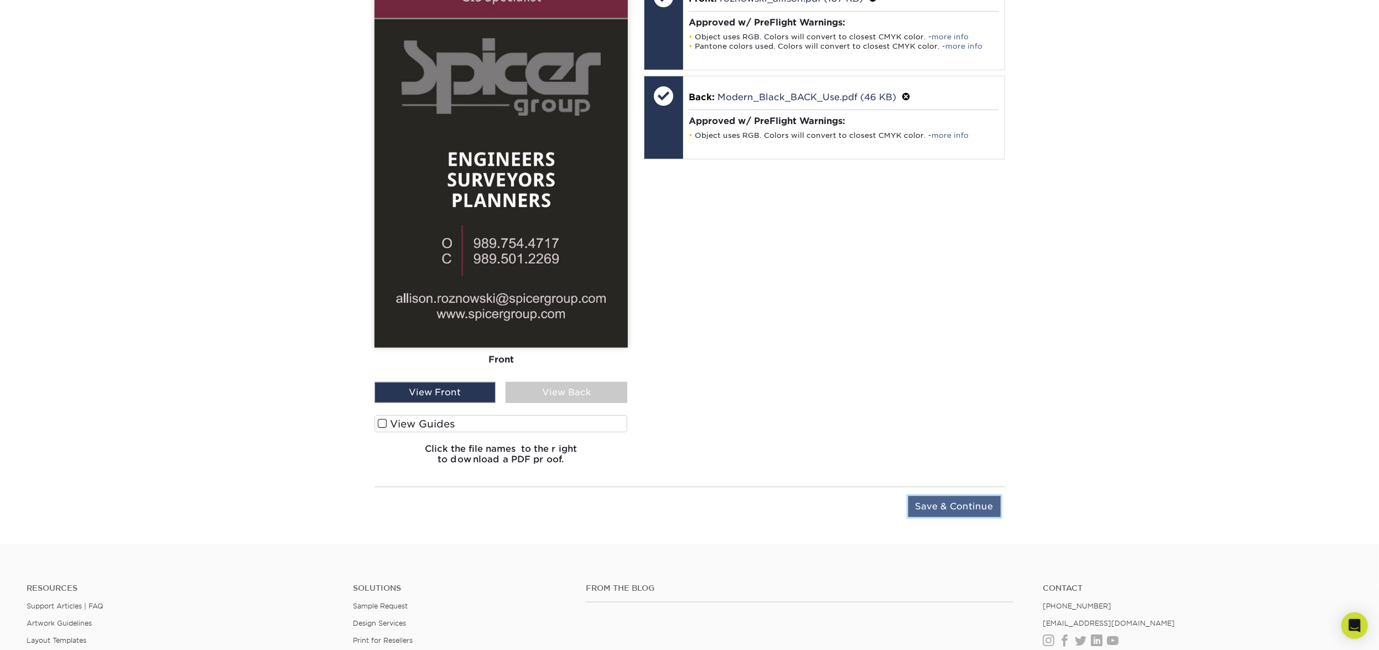
click at [960, 503] on input "Save & Continue" at bounding box center [954, 506] width 92 height 21
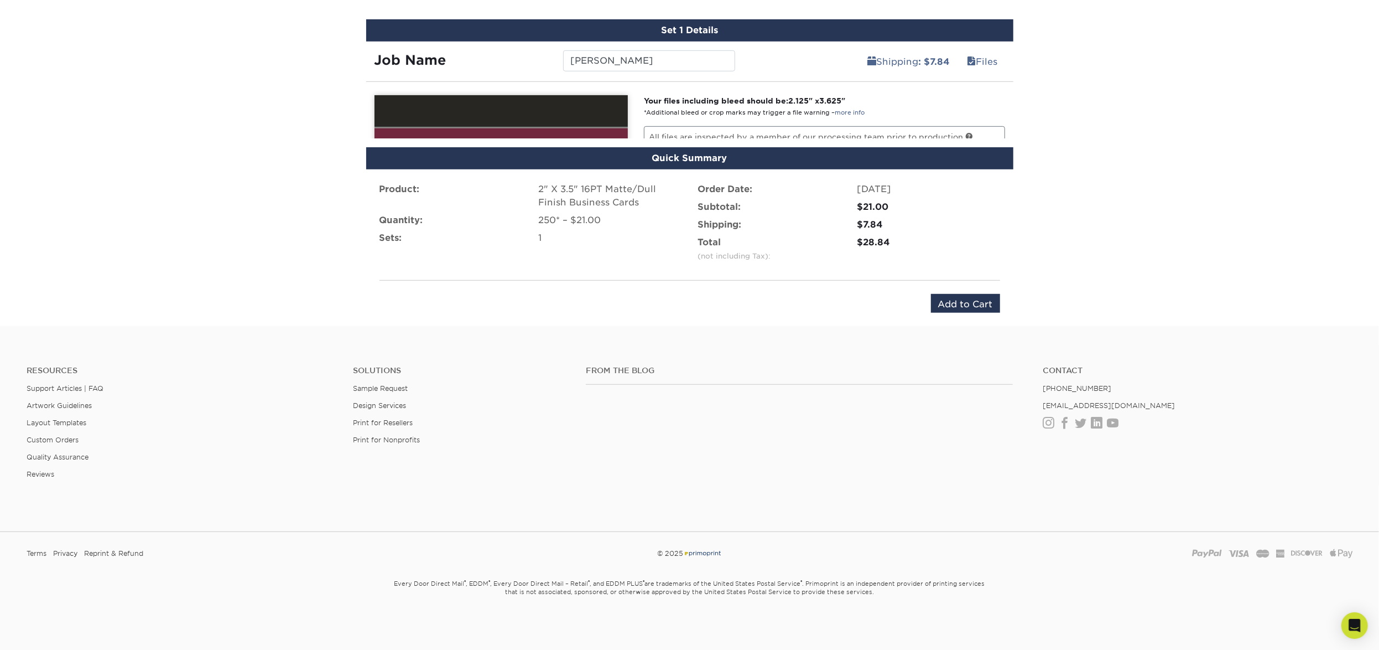
scroll to position [598, 0]
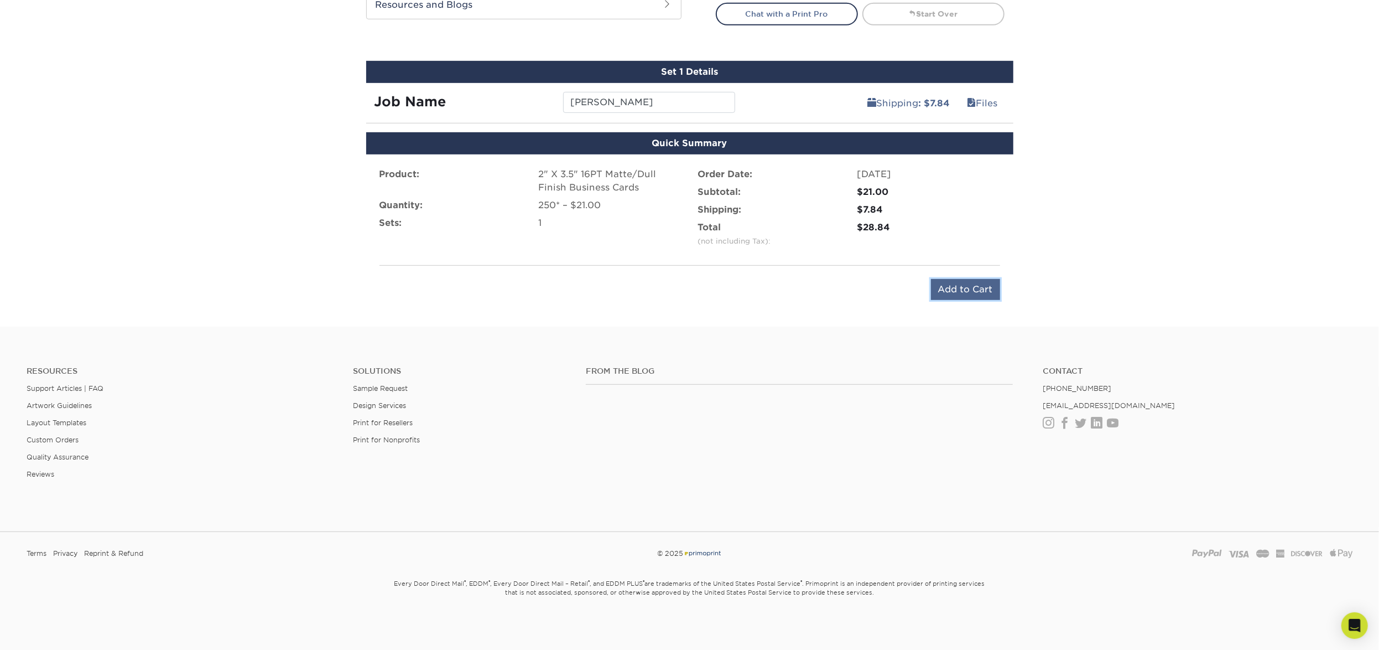
click at [969, 287] on input "Add to Cart" at bounding box center [965, 289] width 69 height 21
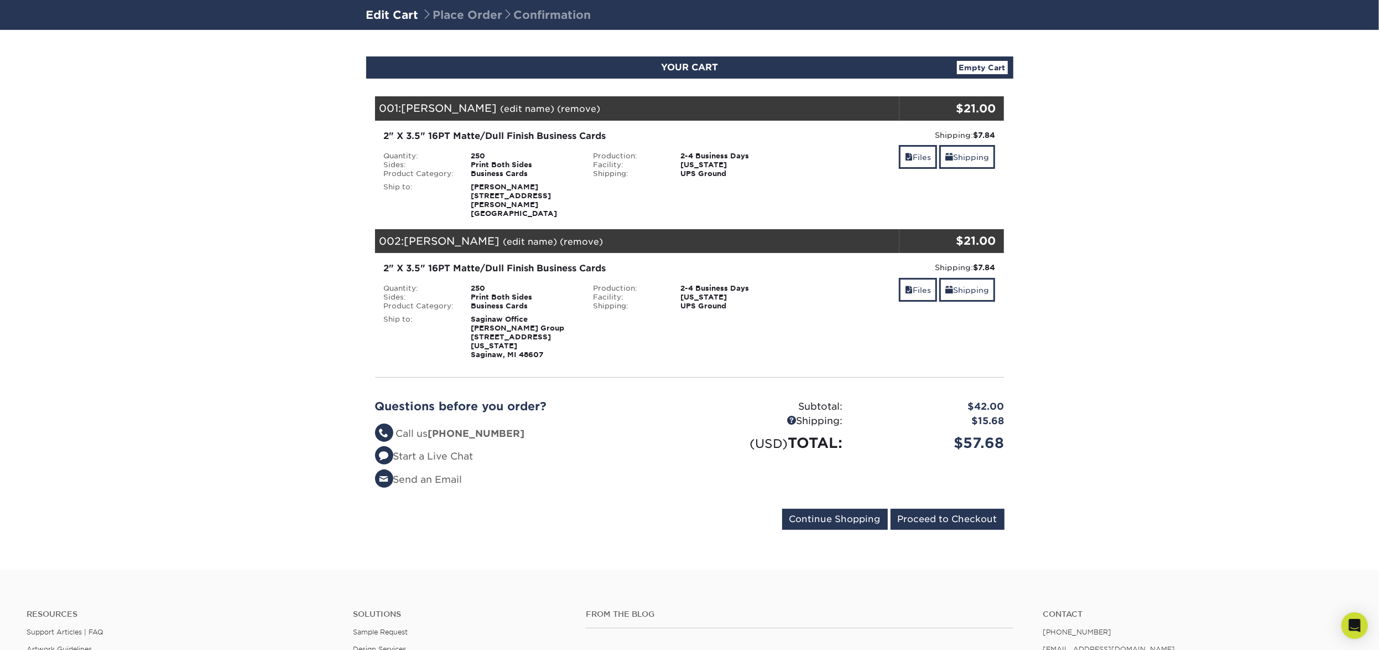
scroll to position [77, 0]
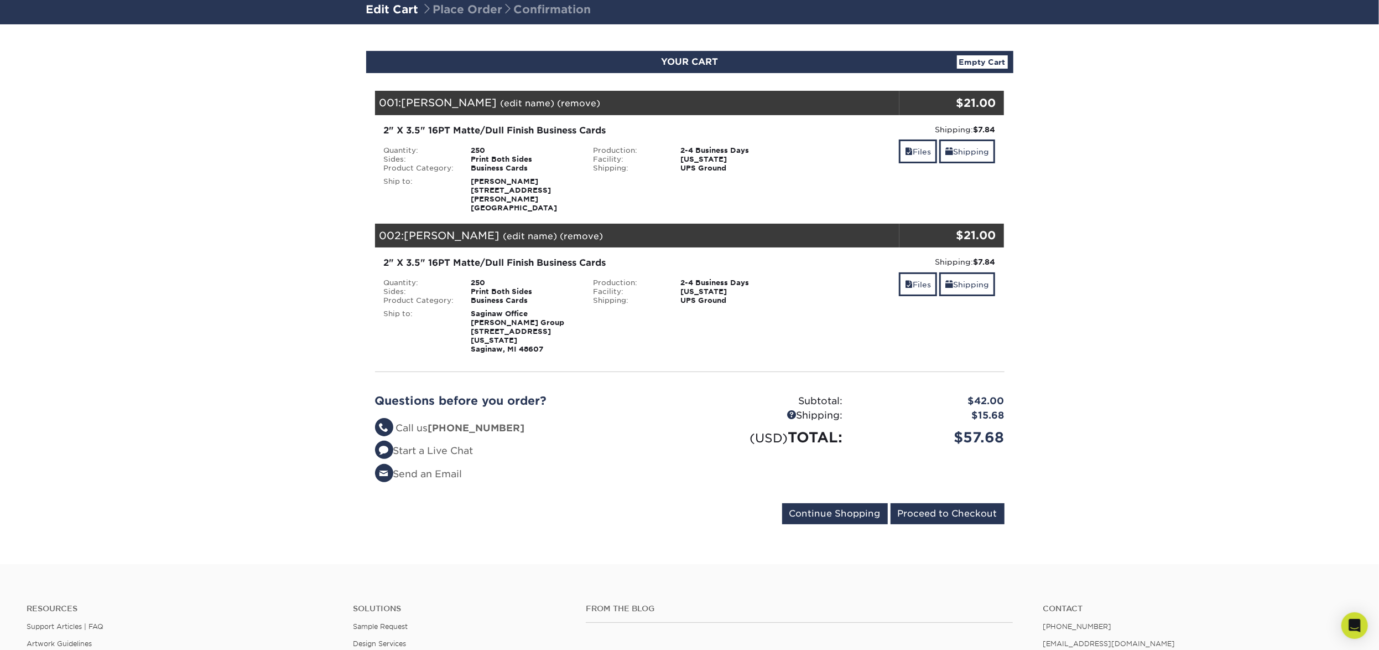
click at [942, 507] on form "Continue Shopping Proceed to Checkout" at bounding box center [690, 515] width 630 height 25
click at [952, 503] on input "Proceed to Checkout" at bounding box center [948, 513] width 114 height 21
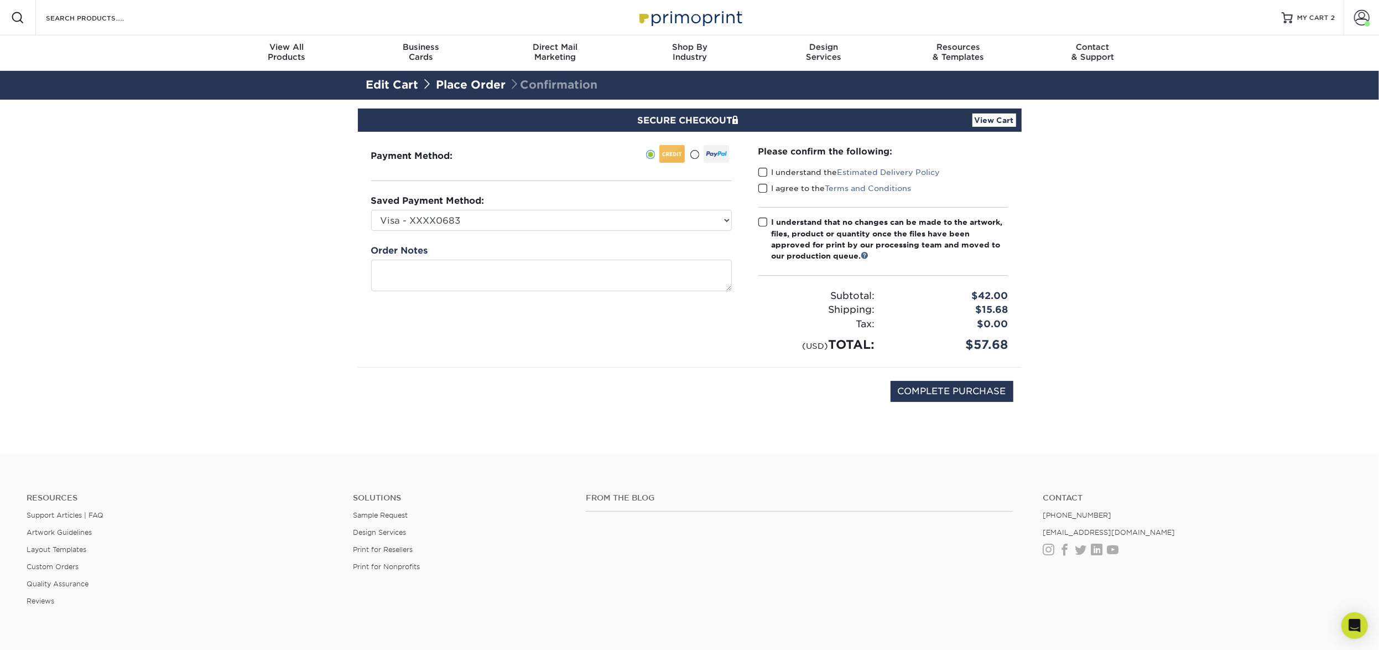
click at [766, 168] on span at bounding box center [763, 172] width 9 height 11
click at [0, 0] on input "I understand the Estimated Delivery Policy" at bounding box center [0, 0] width 0 height 0
click at [765, 191] on span at bounding box center [763, 188] width 9 height 11
click at [0, 0] on input "I agree to the Terms and Conditions" at bounding box center [0, 0] width 0 height 0
click at [764, 222] on span at bounding box center [763, 222] width 9 height 11
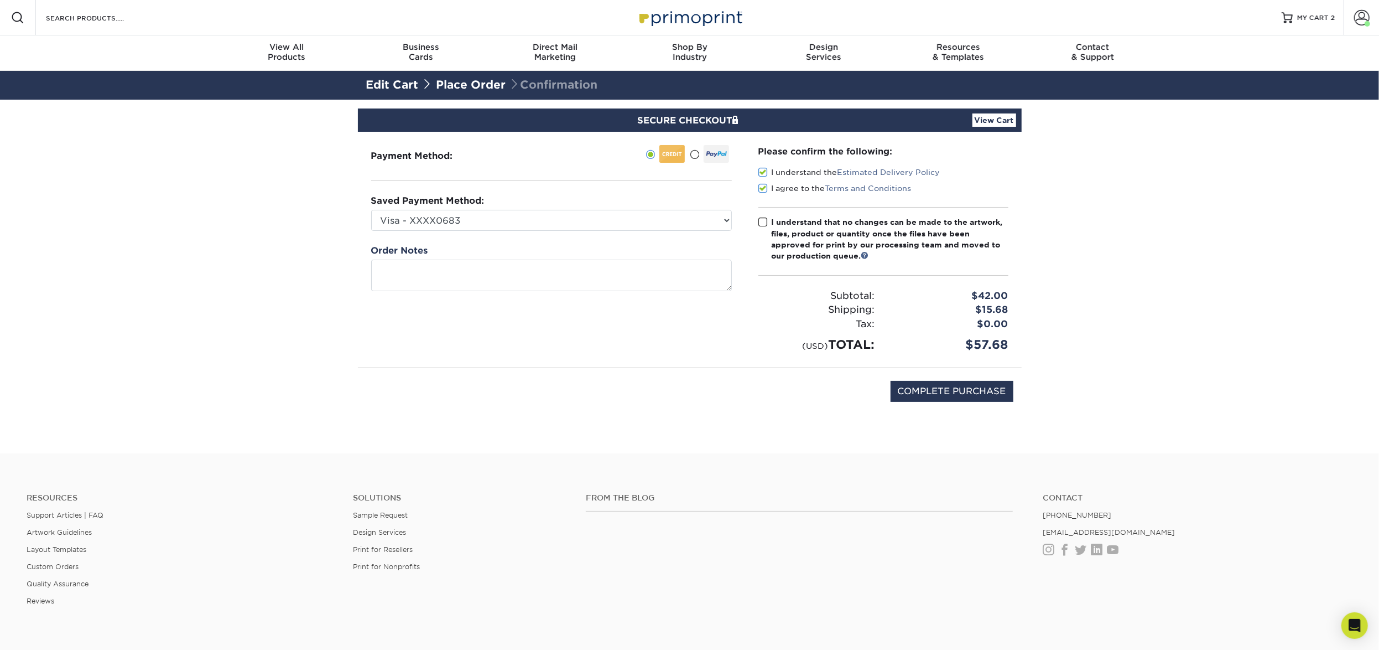
click at [0, 0] on input "I understand that no changes can be made to the artwork, files, product or quan…" at bounding box center [0, 0] width 0 height 0
click at [937, 394] on input "COMPLETE PURCHASE" at bounding box center [952, 391] width 123 height 21
type input "PROCESSING, PLEASE WAIT..."
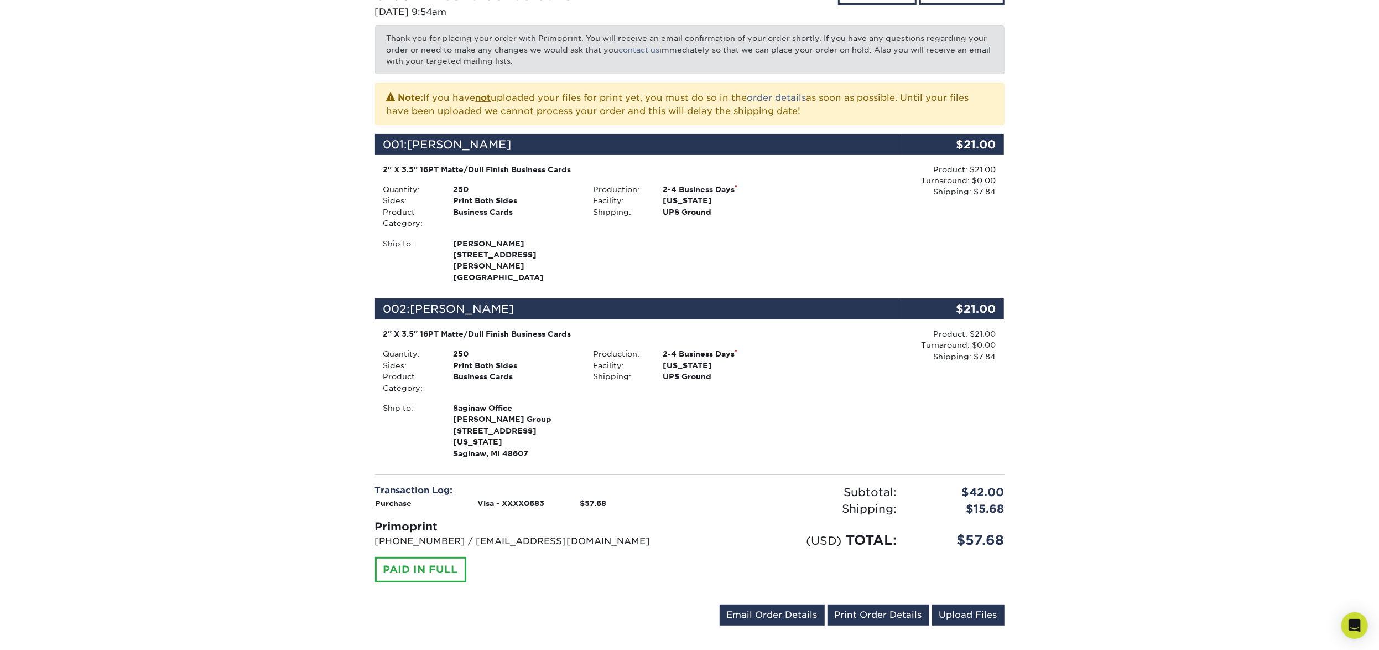
scroll to position [230, 0]
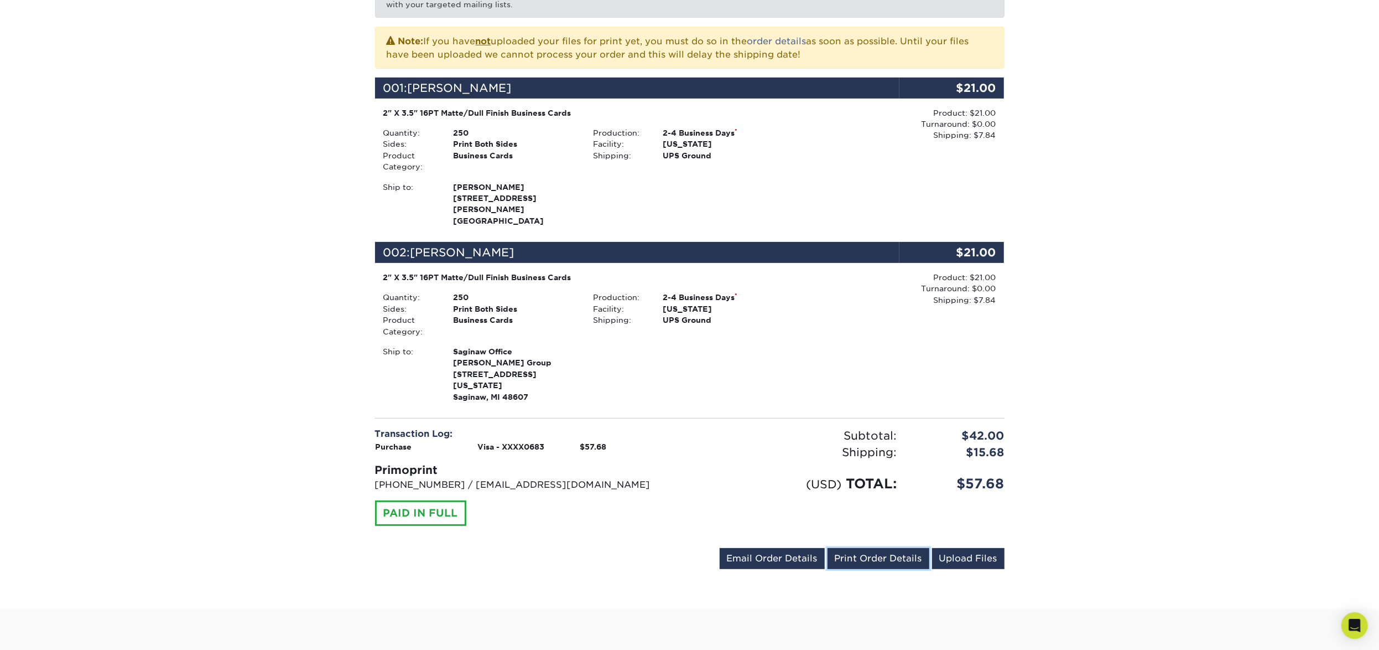
drag, startPoint x: 887, startPoint y: 538, endPoint x: 945, endPoint y: 464, distance: 94.3
click at [886, 548] on link "Print Order Details" at bounding box center [879, 558] width 102 height 21
